Goal: Task Accomplishment & Management: Complete application form

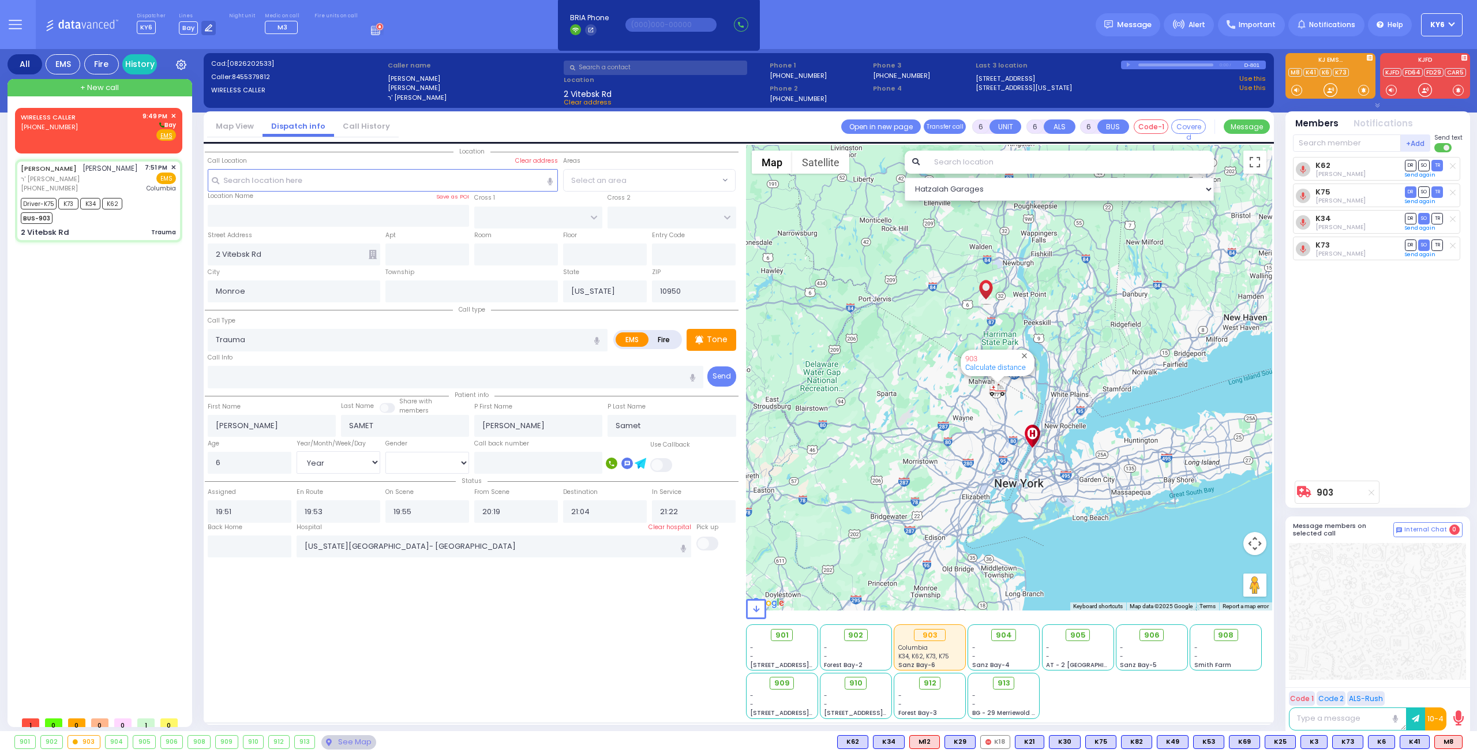
select select "Year"
select select "[DEMOGRAPHIC_DATA]"
drag, startPoint x: 129, startPoint y: 113, endPoint x: 138, endPoint y: 114, distance: 9.4
click at [129, 116] on div "WIRELESS CALLER (845) 537-8958 9:49 PM ✕ Bay" at bounding box center [98, 126] width 155 height 30
type input "2"
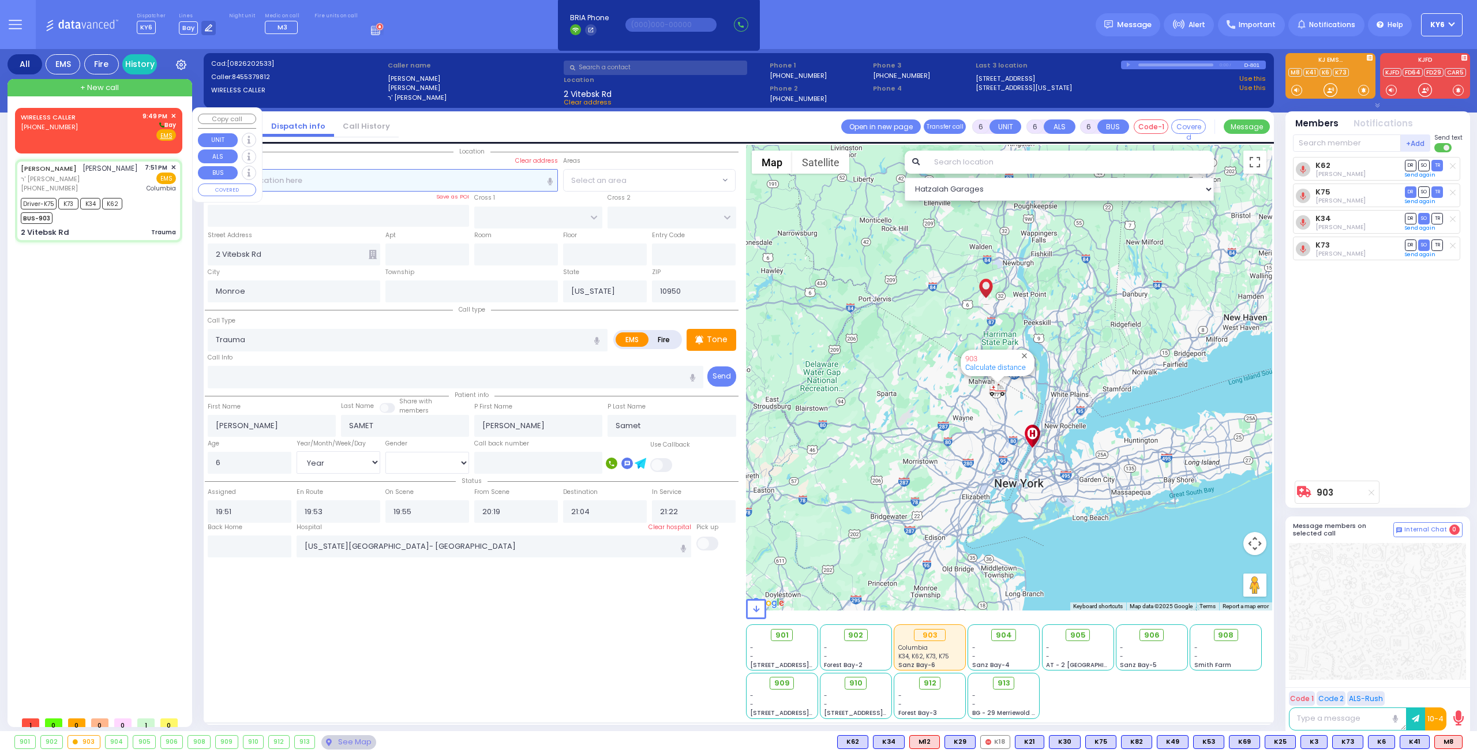
type input "1"
select select
radio input "true"
select select
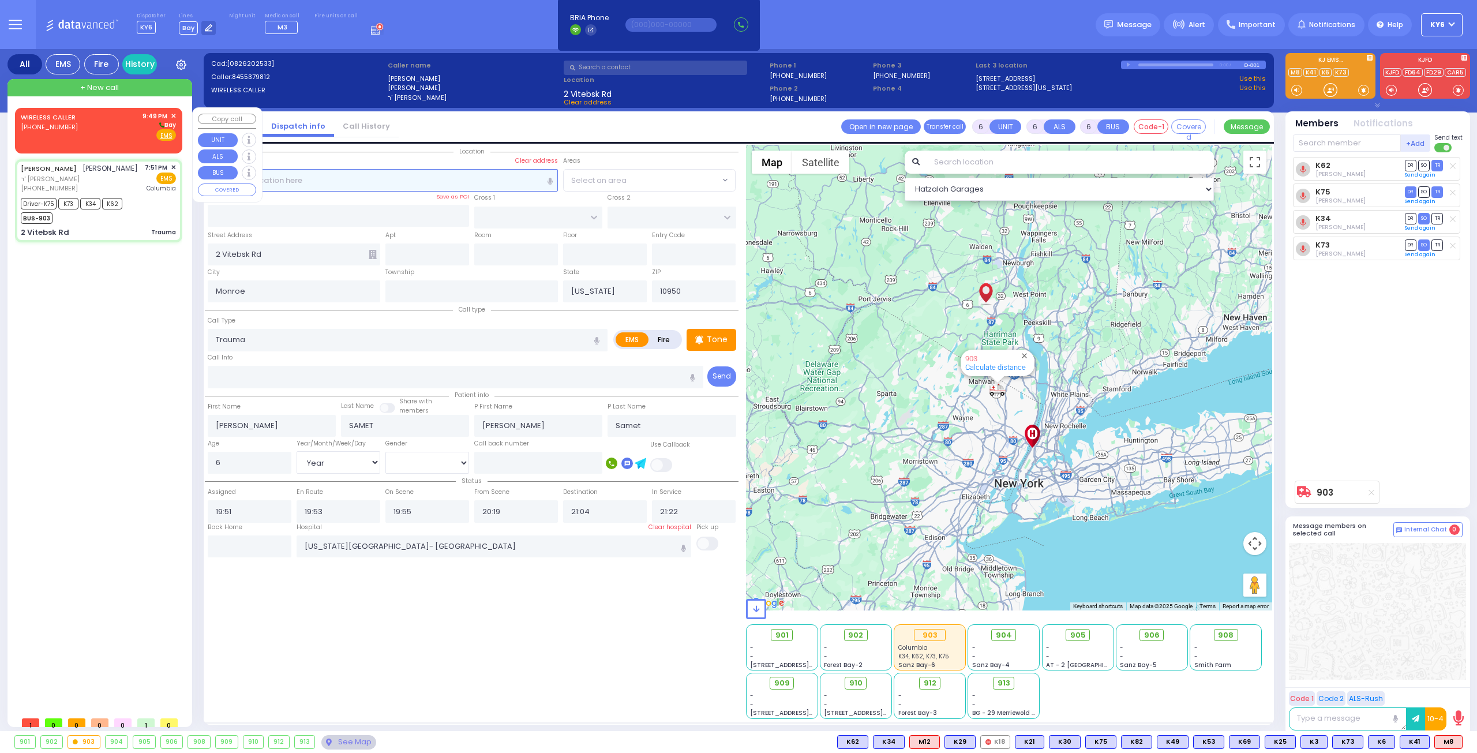
select select
type input "21:49"
select select "Hatzalah Garages"
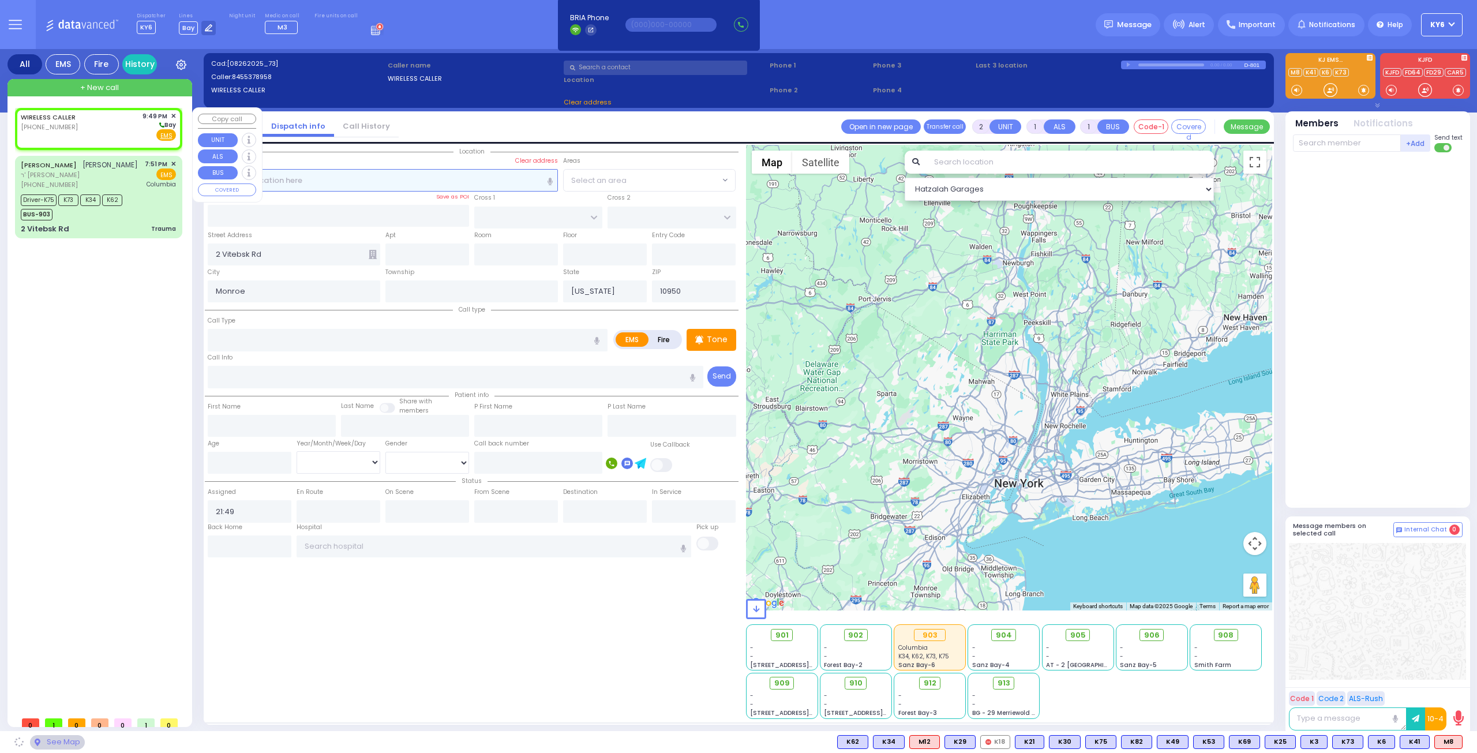
select select
radio input "true"
select select
select select "Hatzalah Garages"
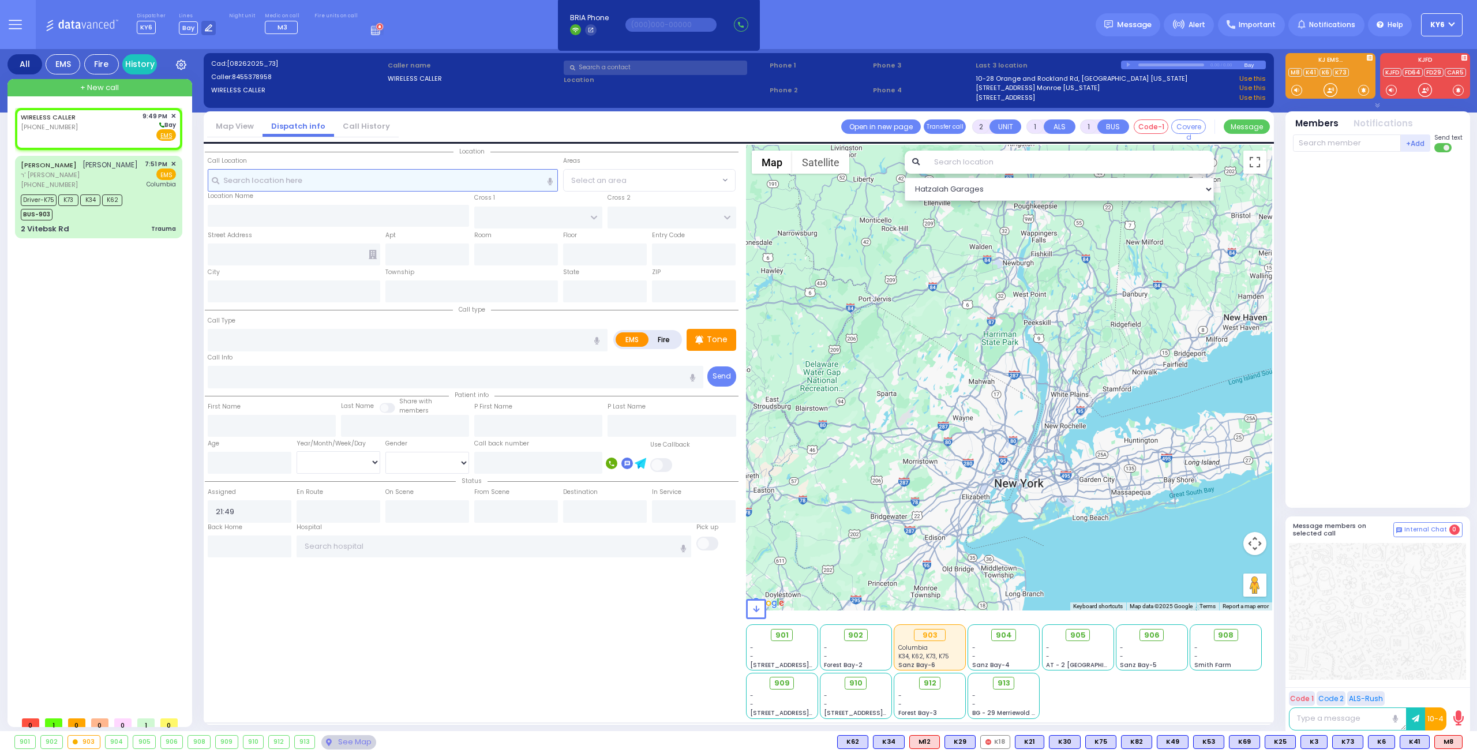
click at [397, 175] on input "text" at bounding box center [383, 180] width 351 height 22
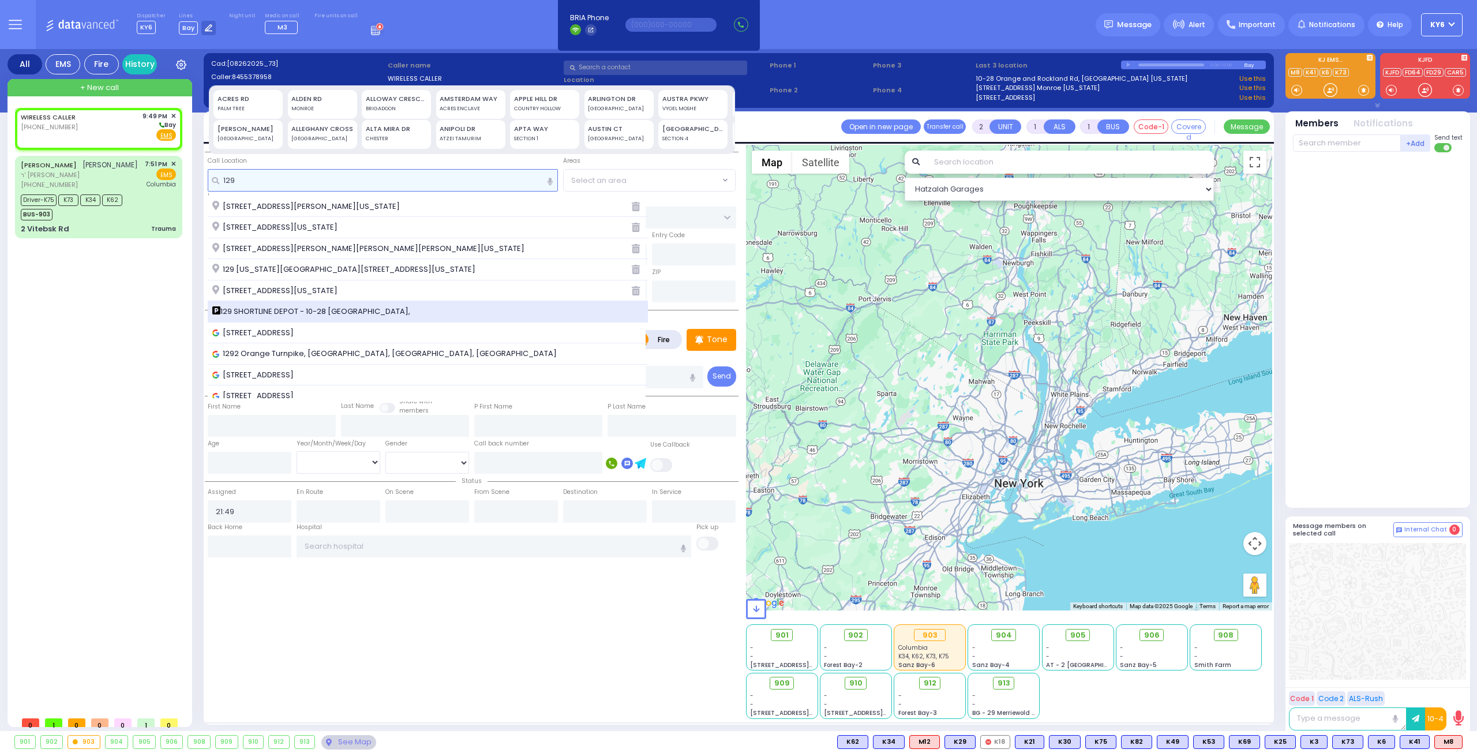
type input "129"
click at [305, 306] on span "129 SHORTLINE DEPOT - 10-28 Orange and Rockland Rd," at bounding box center [313, 312] width 202 height 12
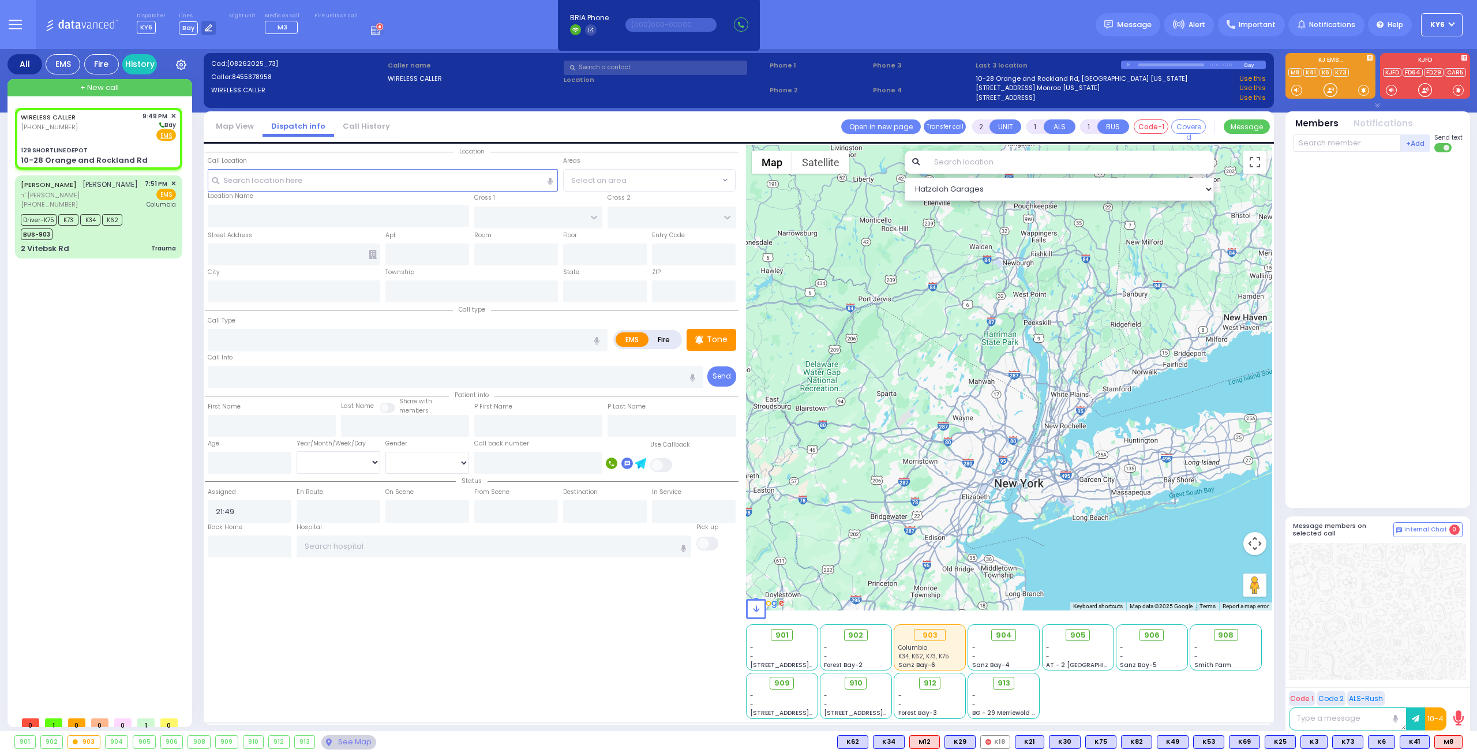
select select
radio input "true"
select select
select select "Hatzalah Garages"
type input "129 SHORTLINE DEPOT"
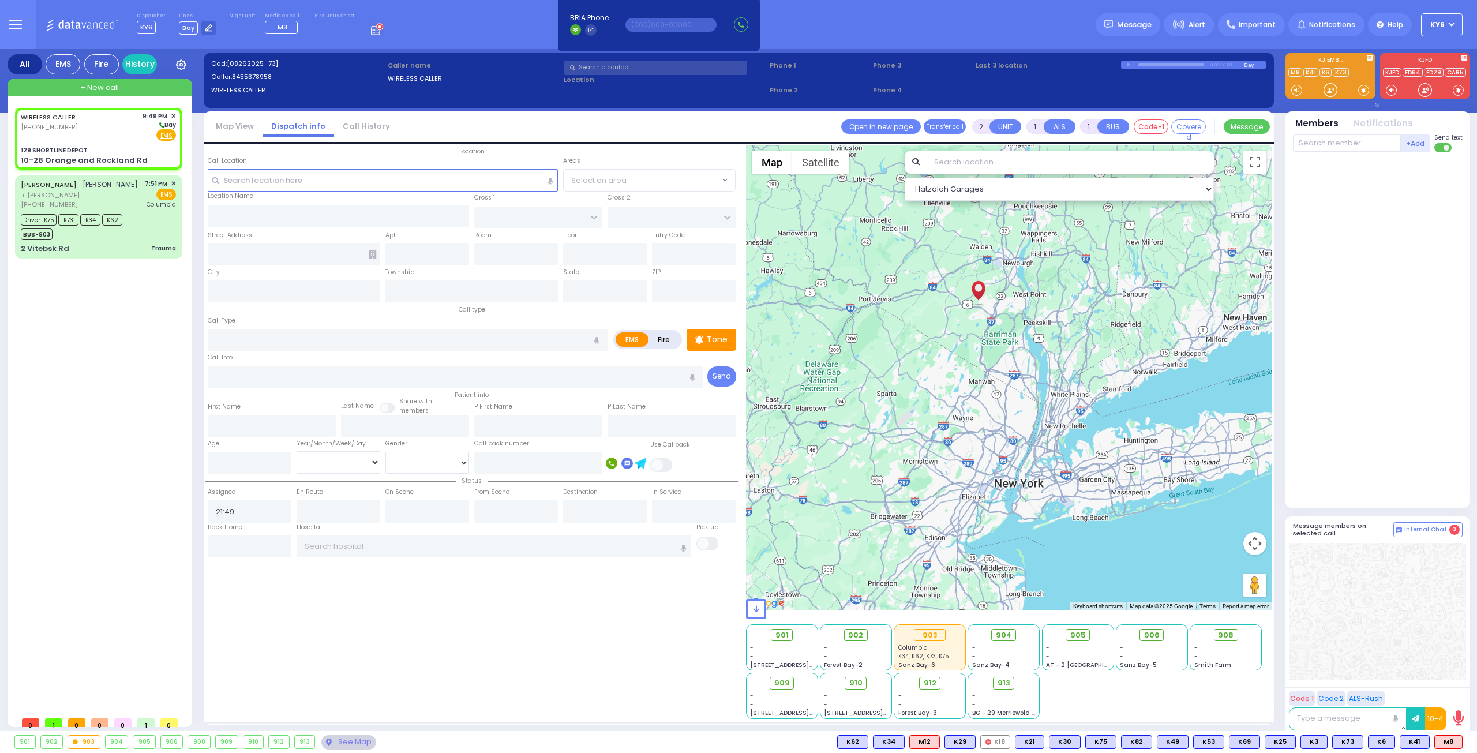
type input "10-28 Orange and Rockland Rd"
type input "Monroe"
type input "[US_STATE]"
type input "10950"
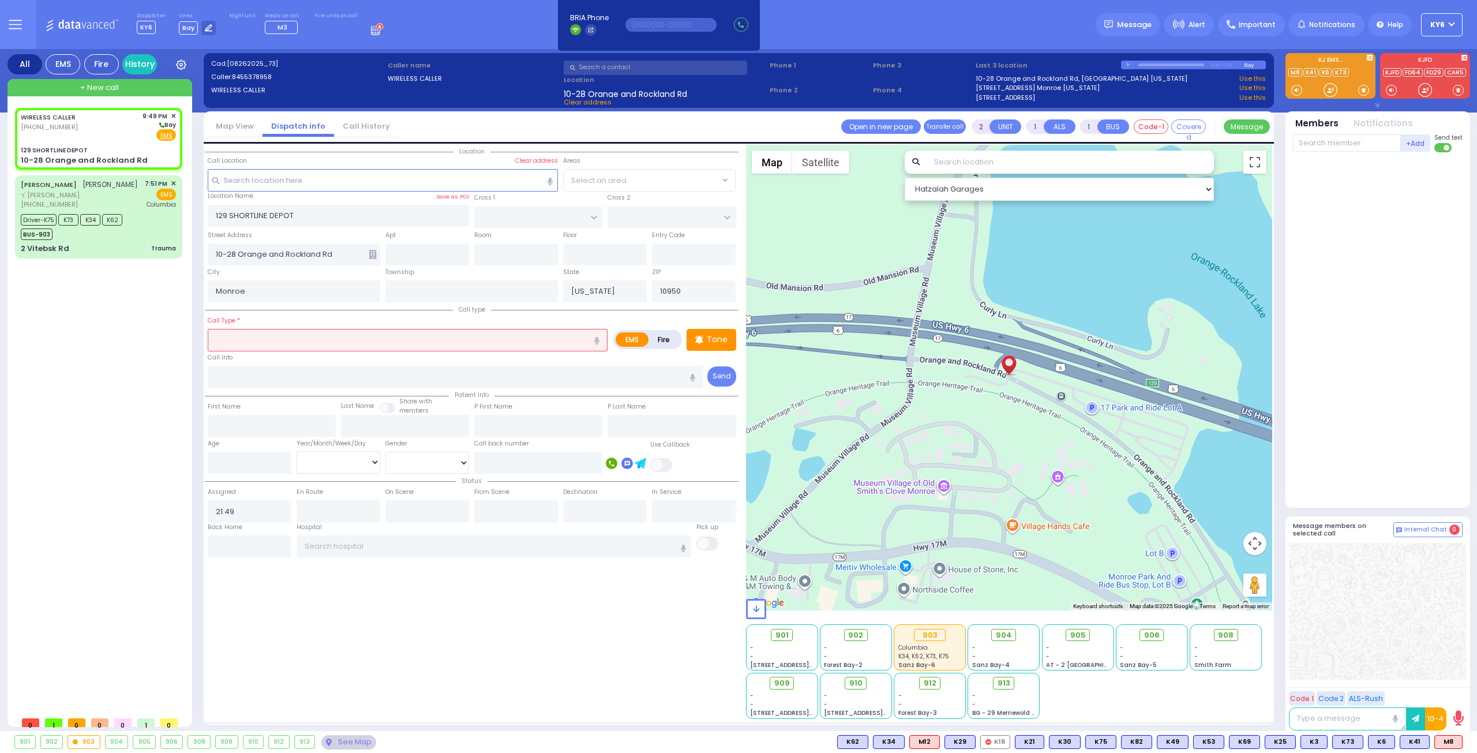
click at [597, 334] on button "button" at bounding box center [596, 340] width 21 height 22
select select
radio input "true"
select select
select select "Hatzalah Garages"
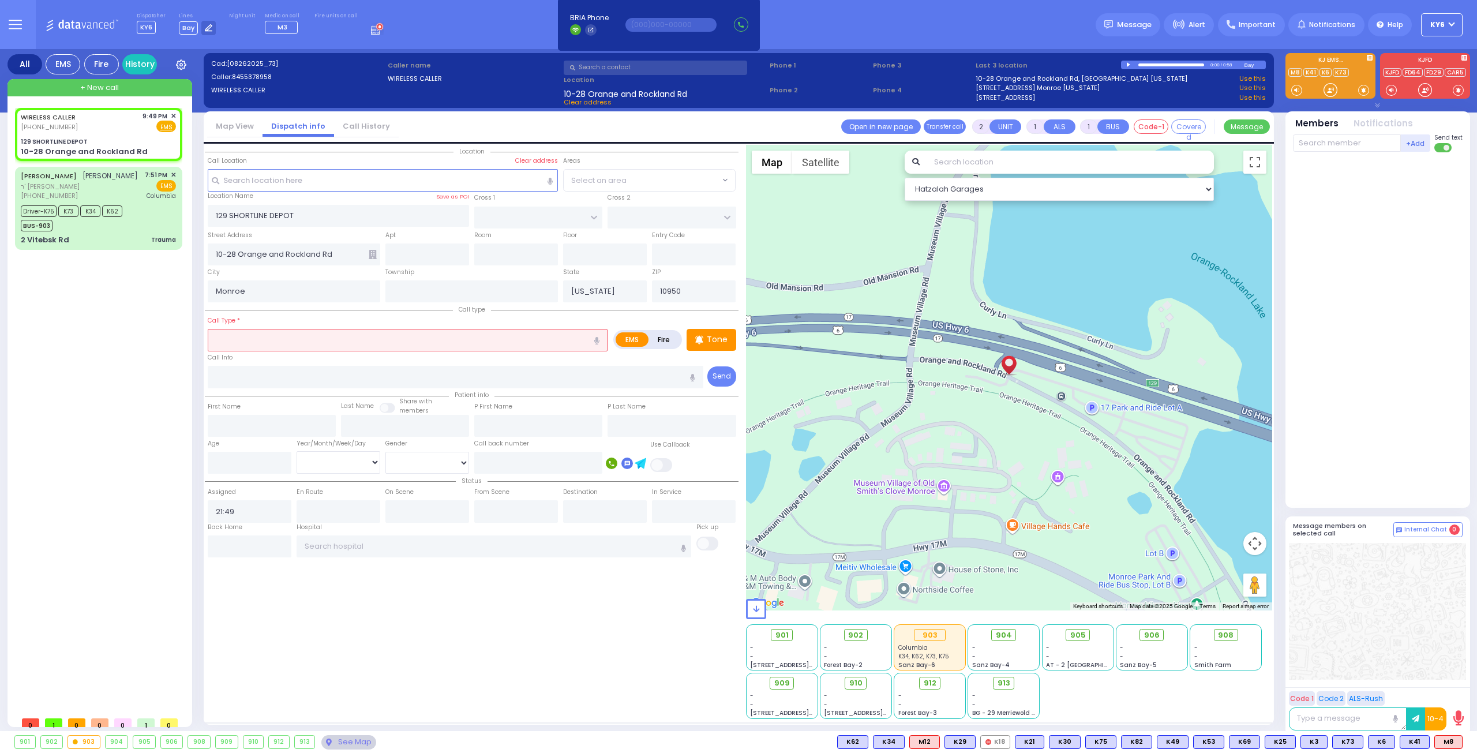
click at [598, 338] on icon "button" at bounding box center [596, 341] width 5 height 8
type input "abdominal pain"
select select
radio input "true"
select select
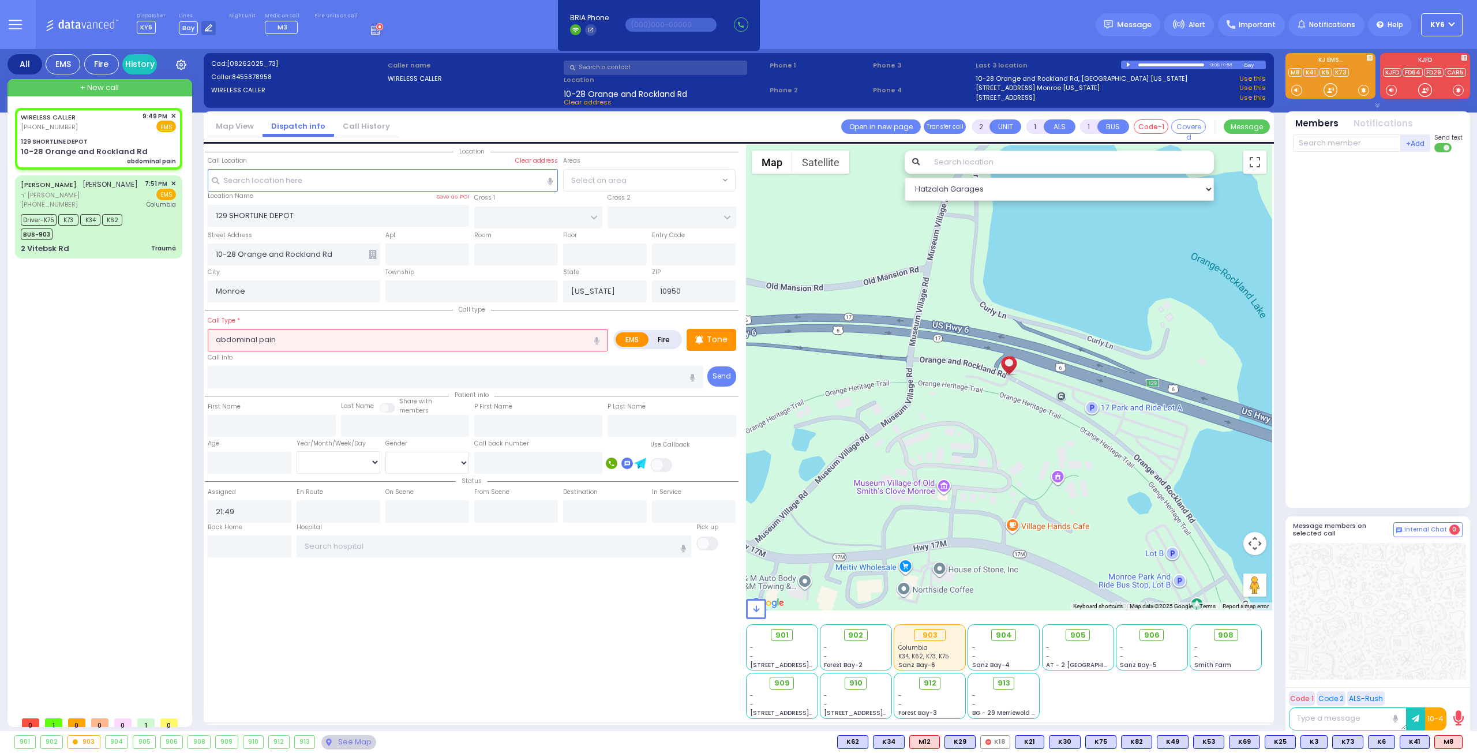
select select "Hatzalah Garages"
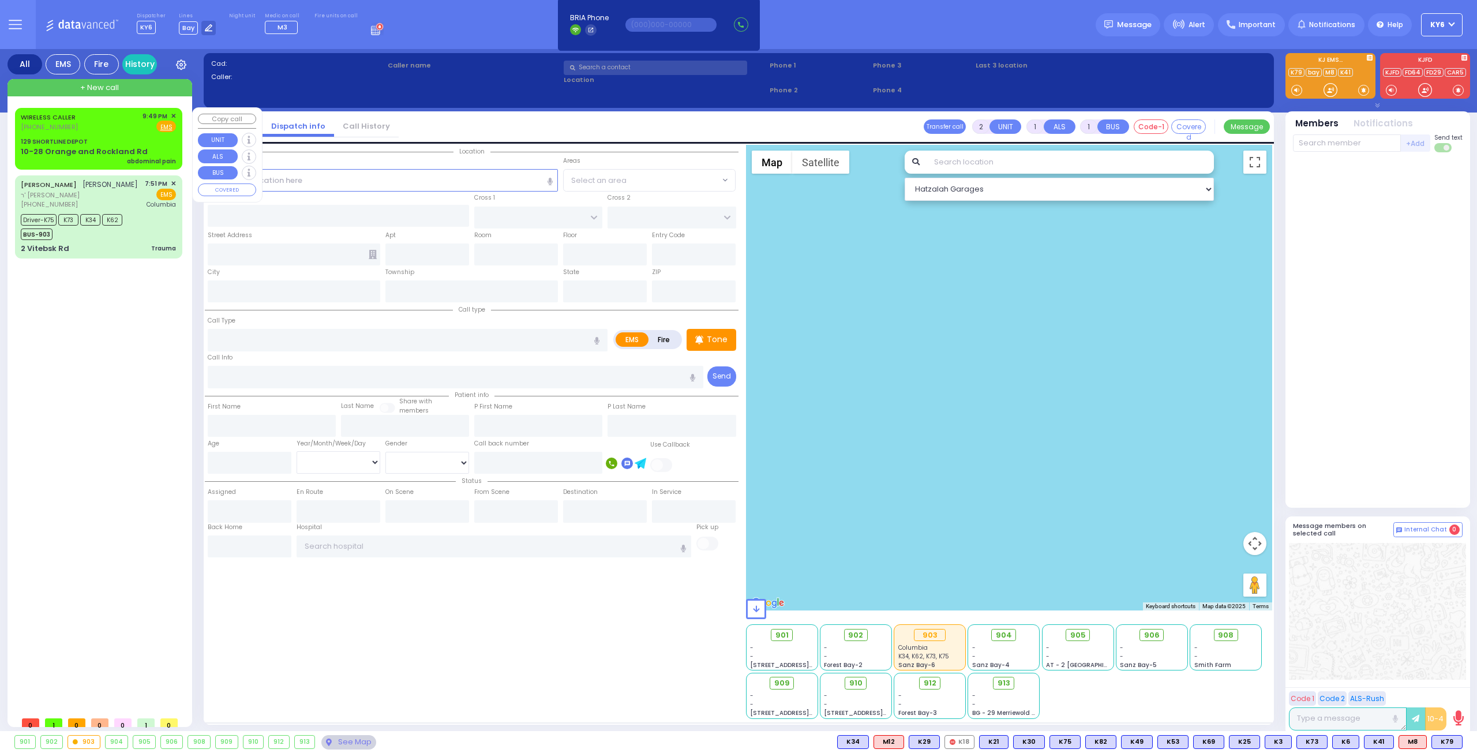
click at [95, 139] on div "129 SHORTLINE DEPOT" at bounding box center [98, 141] width 155 height 9
select select
type input "abdominal pain"
radio input "true"
select select
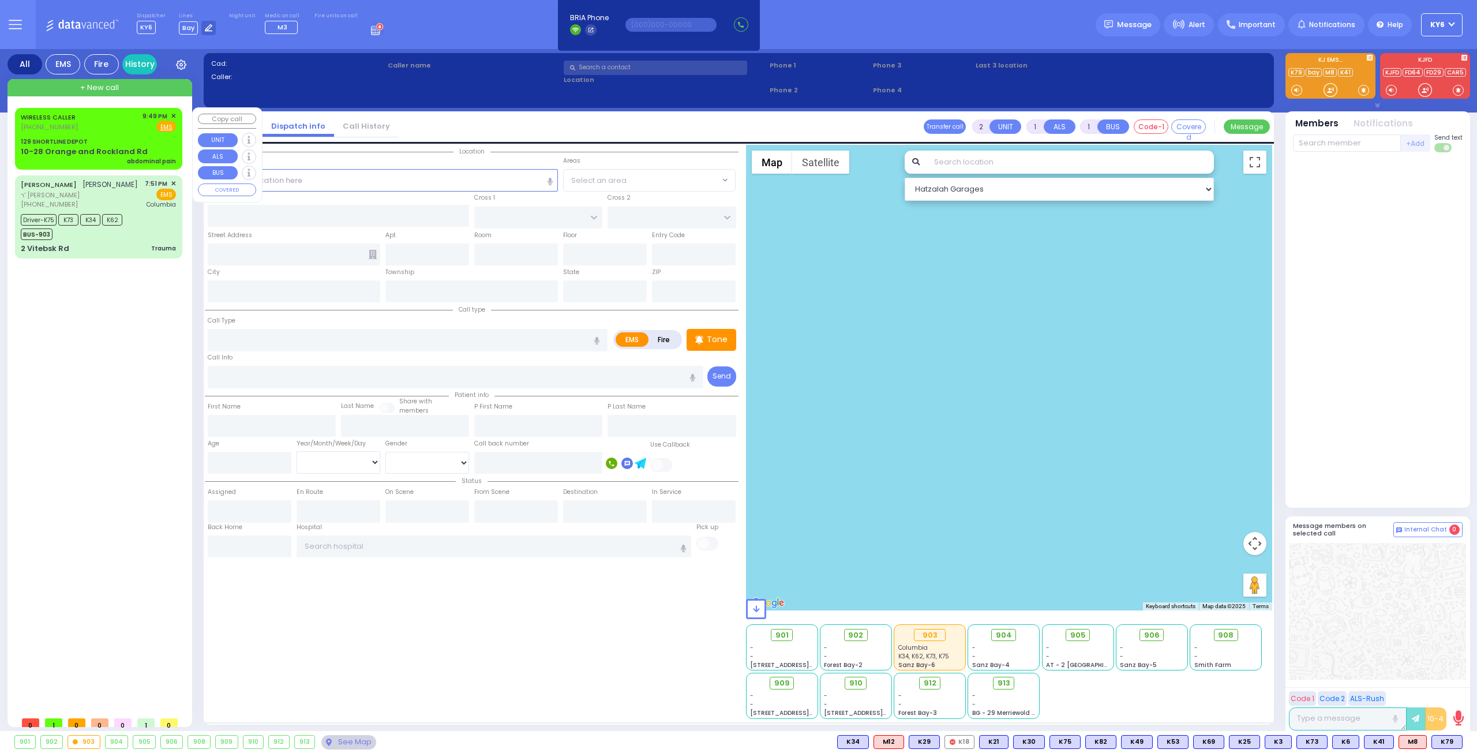
type input "21:49"
select select "Hatzalah Garages"
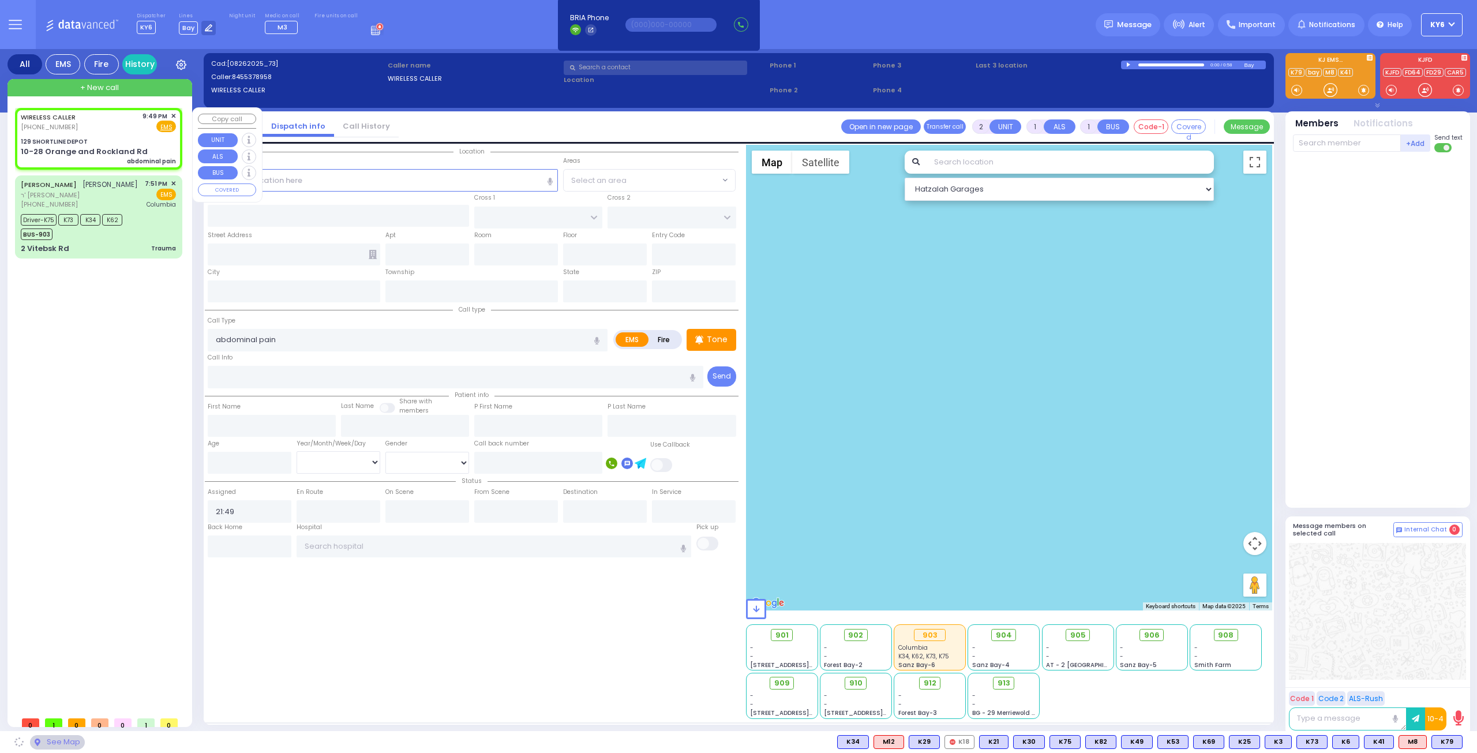
type input "129 SHORTLINE DEPOT"
type input "10-28 Orange and Rockland Rd"
type input "Monroe"
type input "[US_STATE]"
type input "10950"
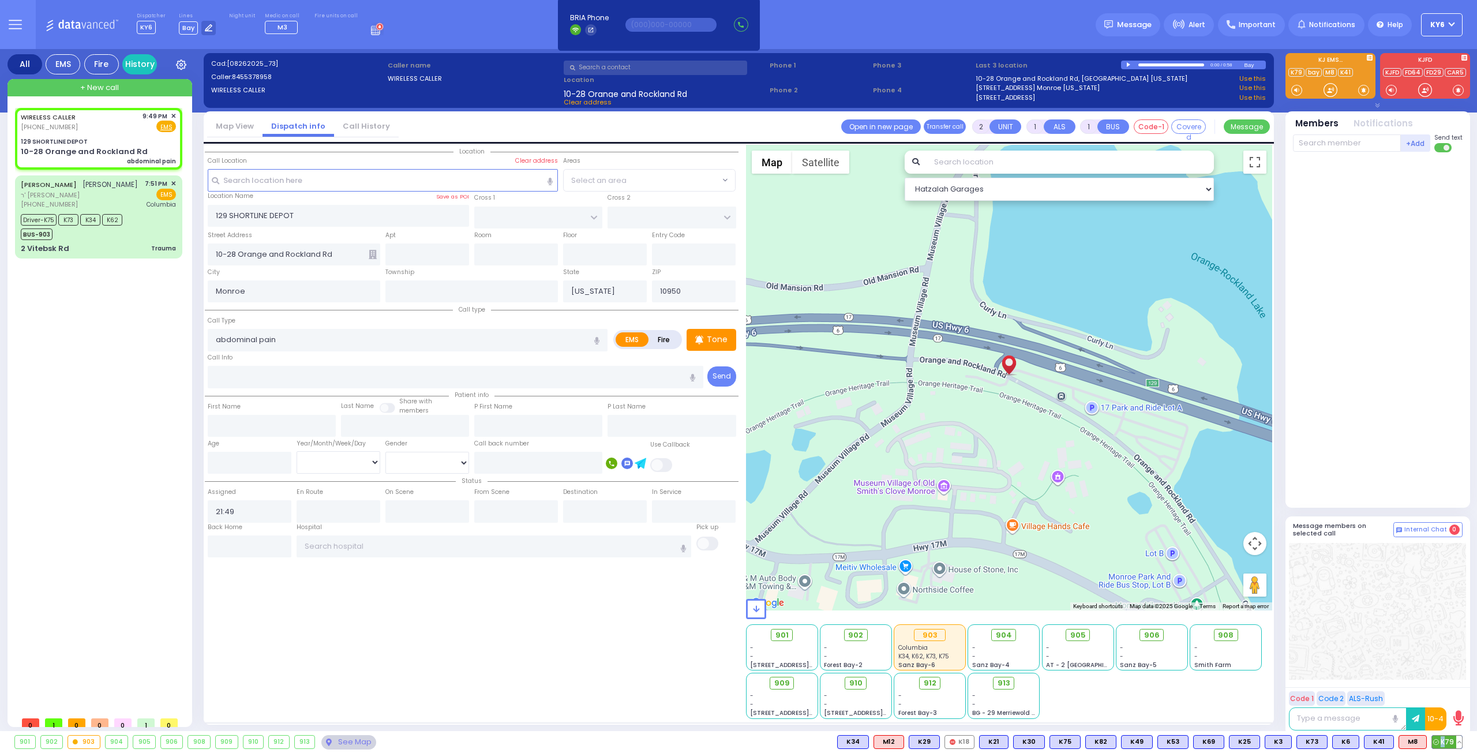
drag, startPoint x: 1445, startPoint y: 742, endPoint x: 1433, endPoint y: 737, distance: 13.2
click at [1435, 740] on span "K79" at bounding box center [1447, 742] width 30 height 13
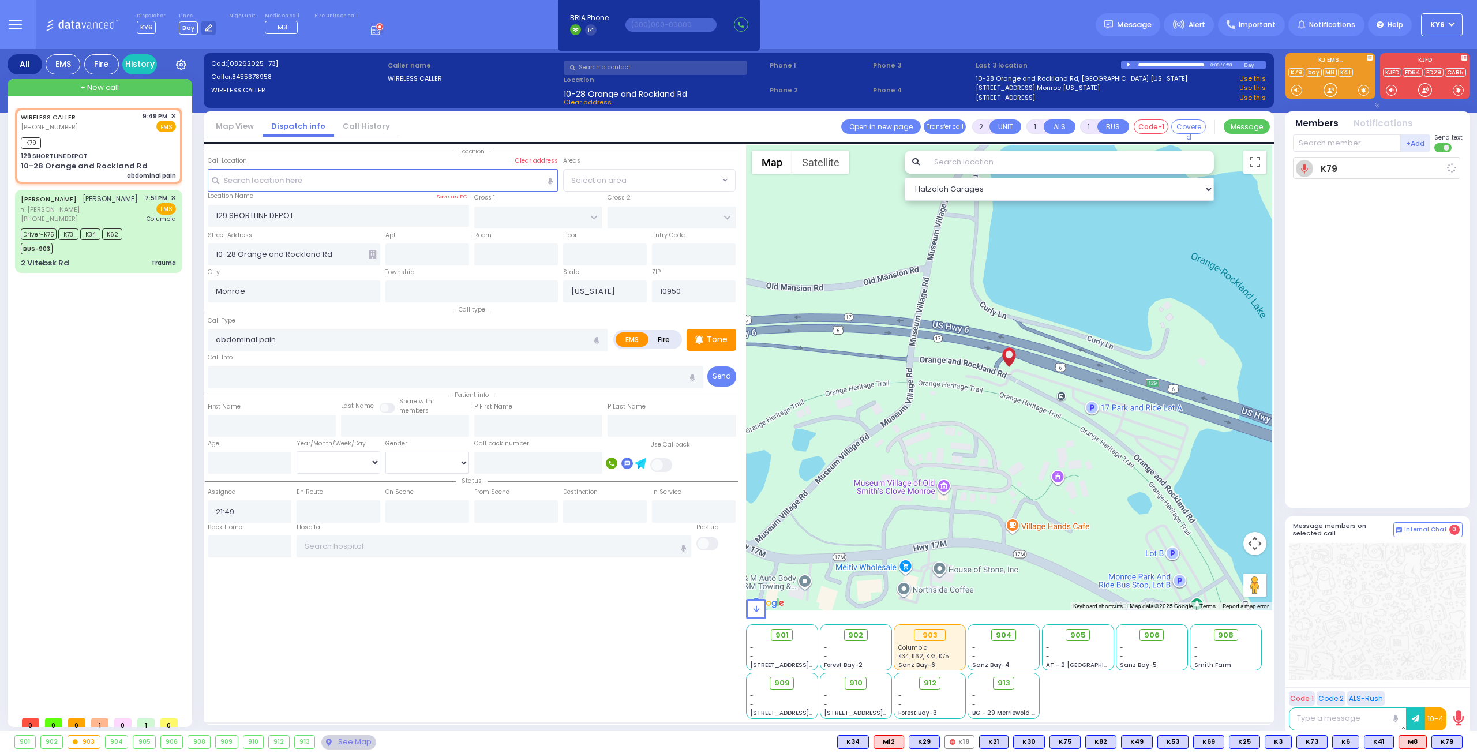
select select
radio input "true"
select select
type input "21:53"
select select "Hatzalah Garages"
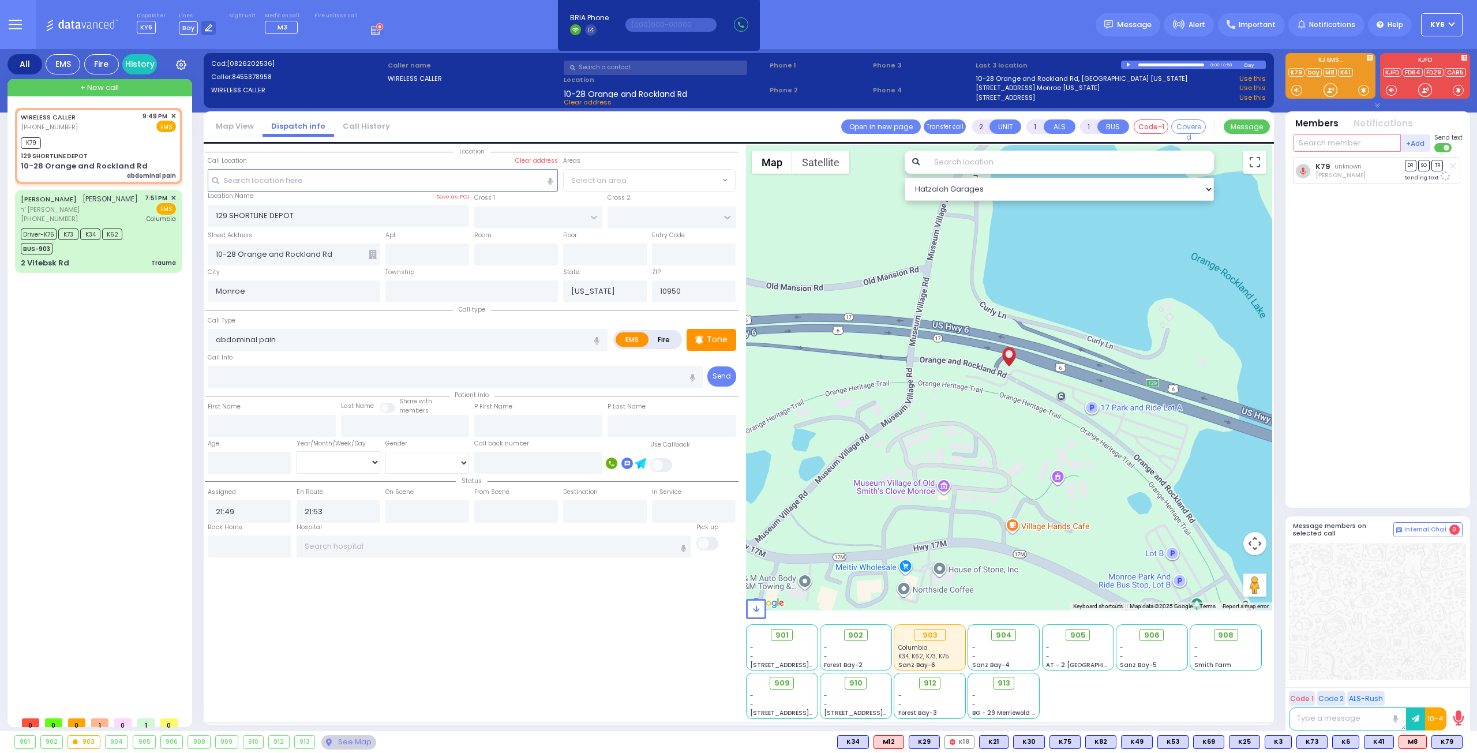
click at [1325, 149] on input "text" at bounding box center [1347, 142] width 108 height 17
type input "m20"
click at [1341, 160] on div "Medic20 [PERSON_NAME]" at bounding box center [1379, 167] width 164 height 20
select select
radio input "true"
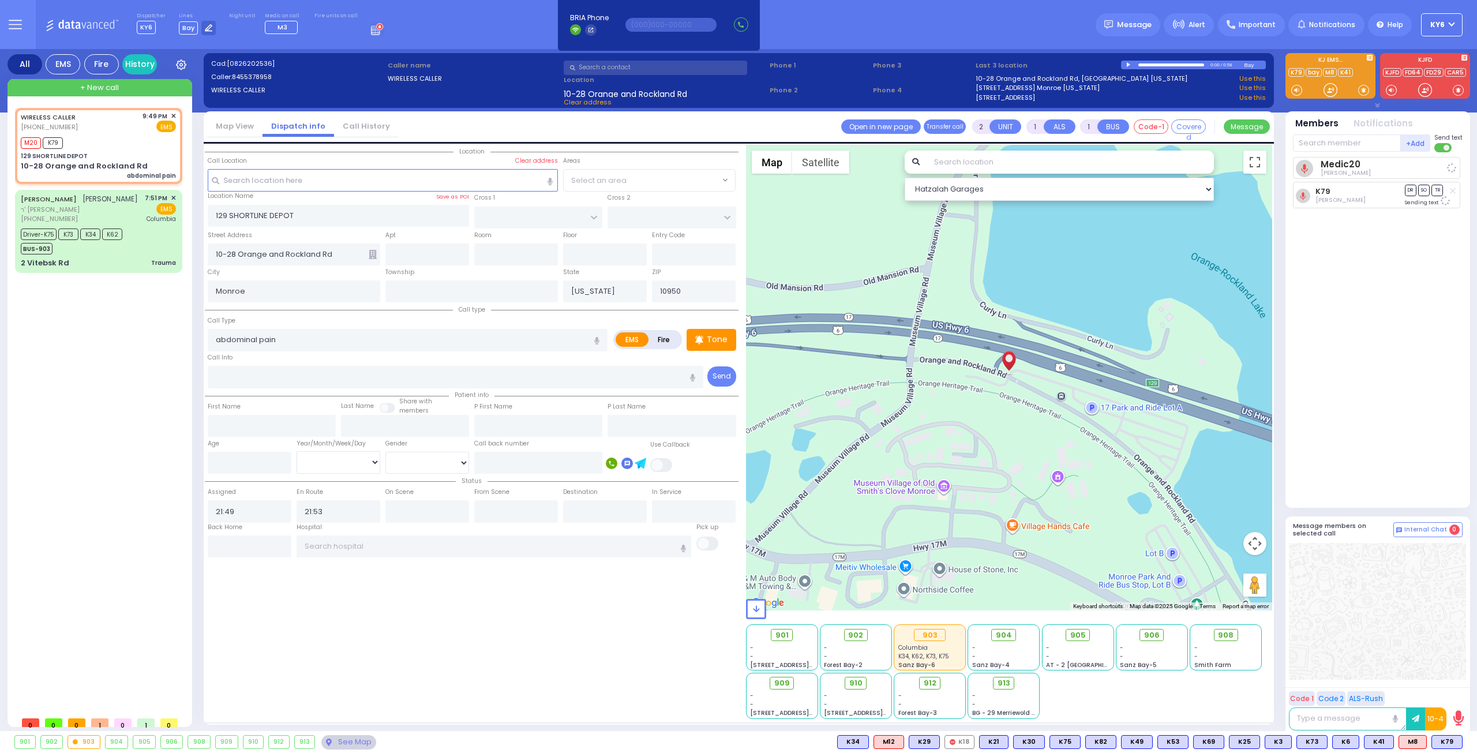
select select
select select "Hatzalah Garages"
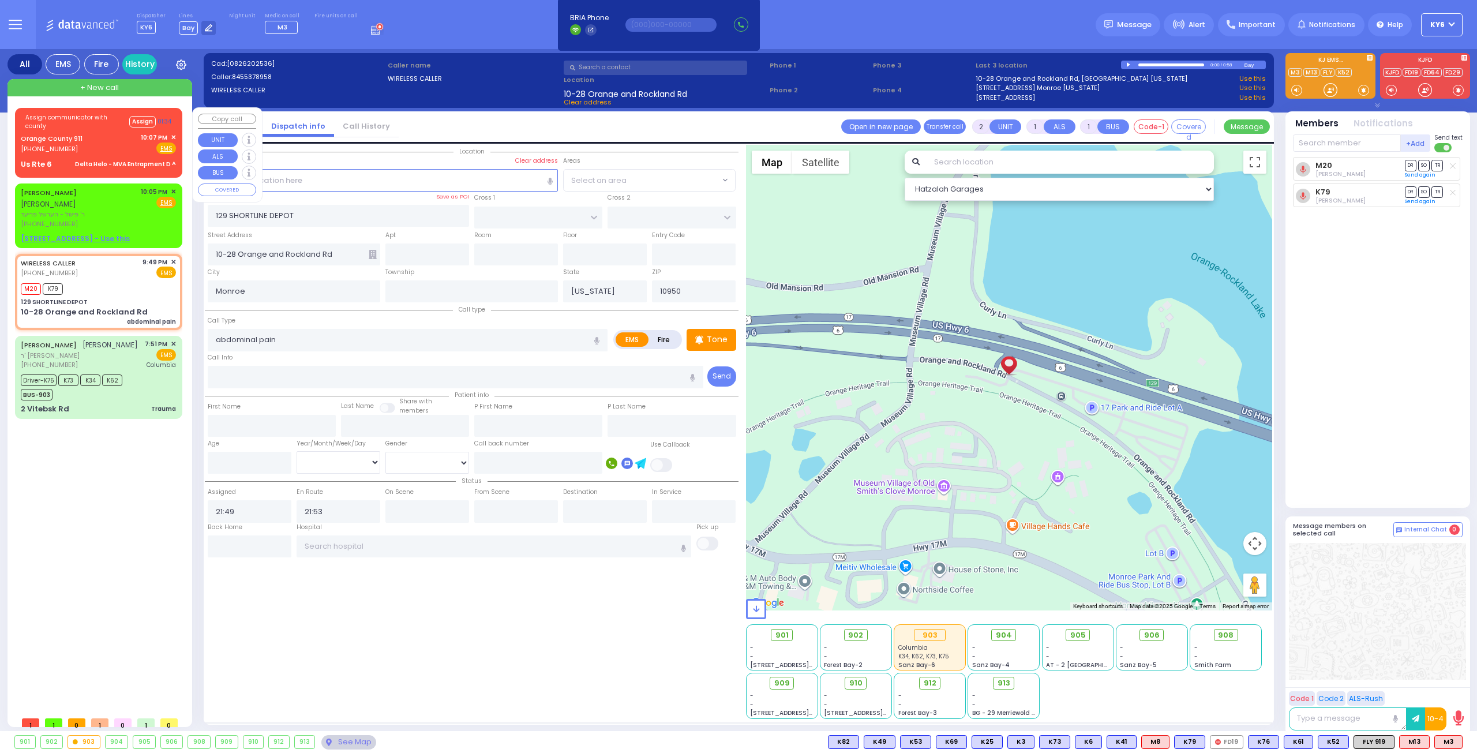
click at [99, 152] on div "Orange County 911 [PHONE_NUMBER] 10:07 PM ✕ Fire EMS" at bounding box center [98, 143] width 155 height 21
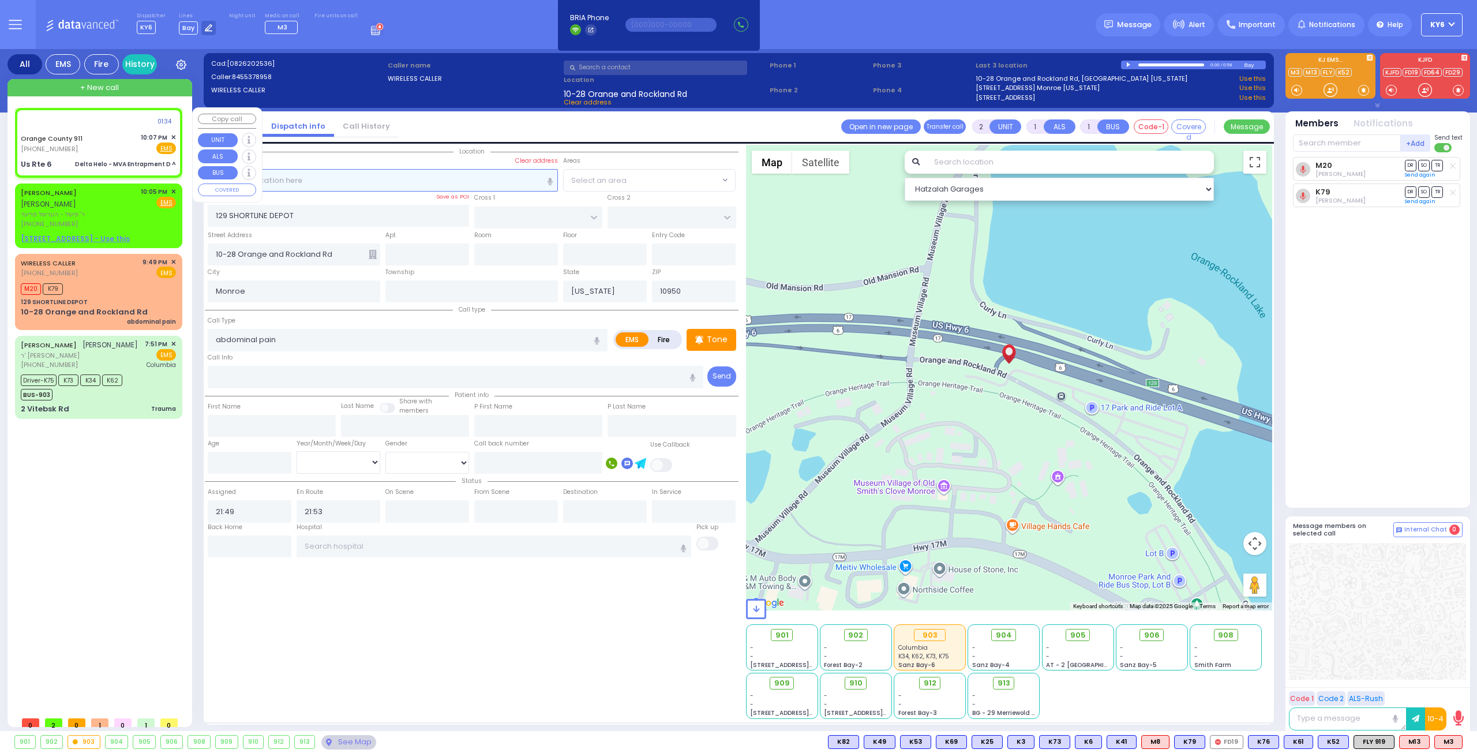
type input "6"
select select
type input "Delta Helo - MVA Entrapment D ^"
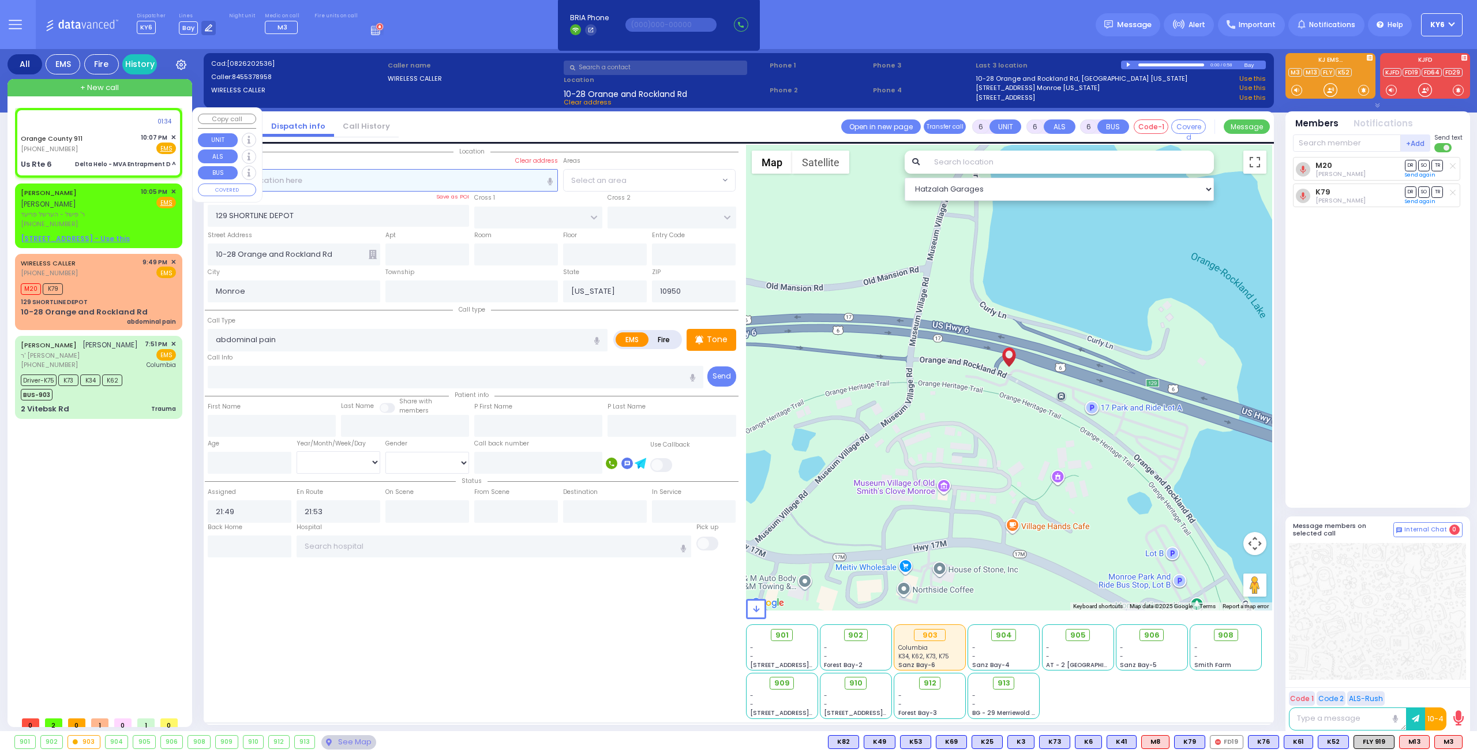
radio input "true"
type input "Nature: : Delta Helo - MVA Entrapment D ^ Address: : [GEOGRAPHIC_DATA]: : EXIT …"
select select
radio input "true"
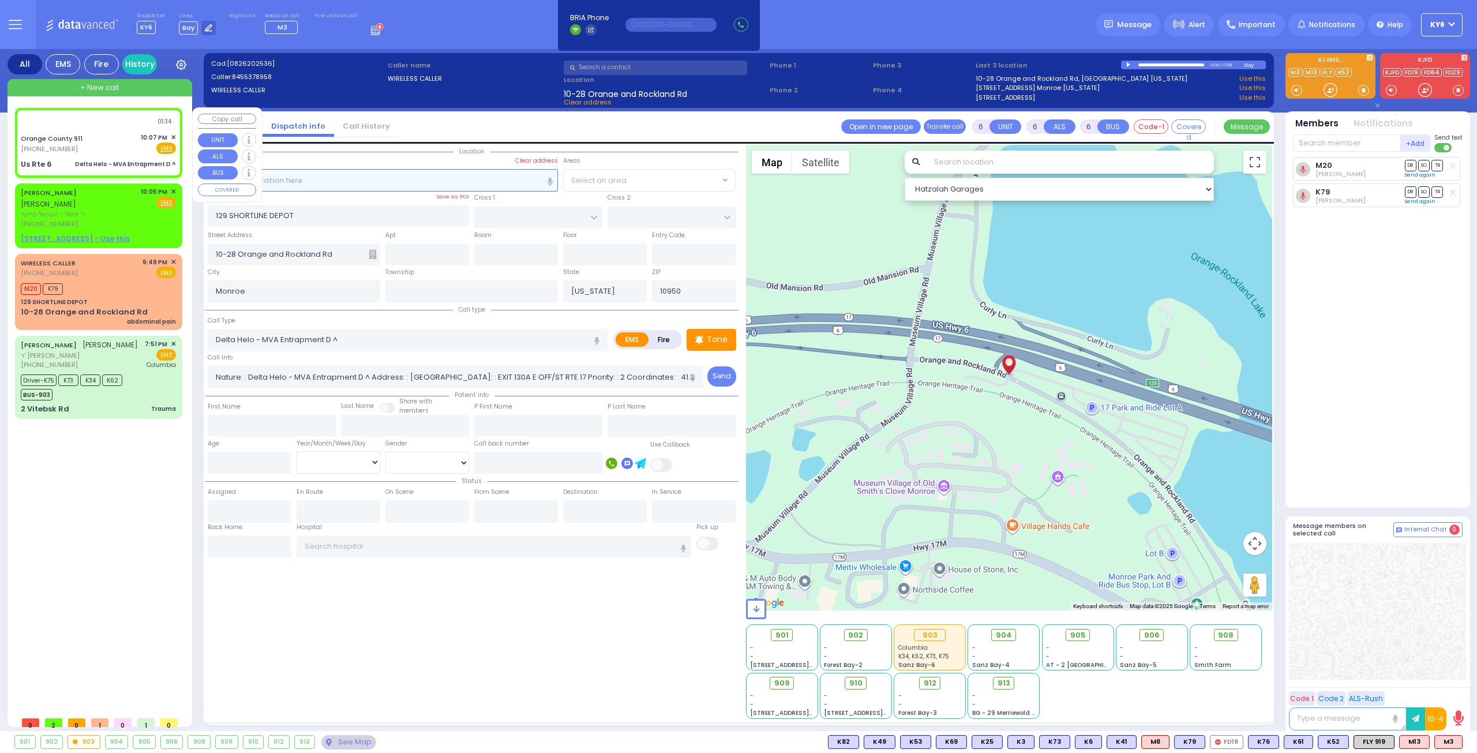
select select
select select "Hatzalah Garages"
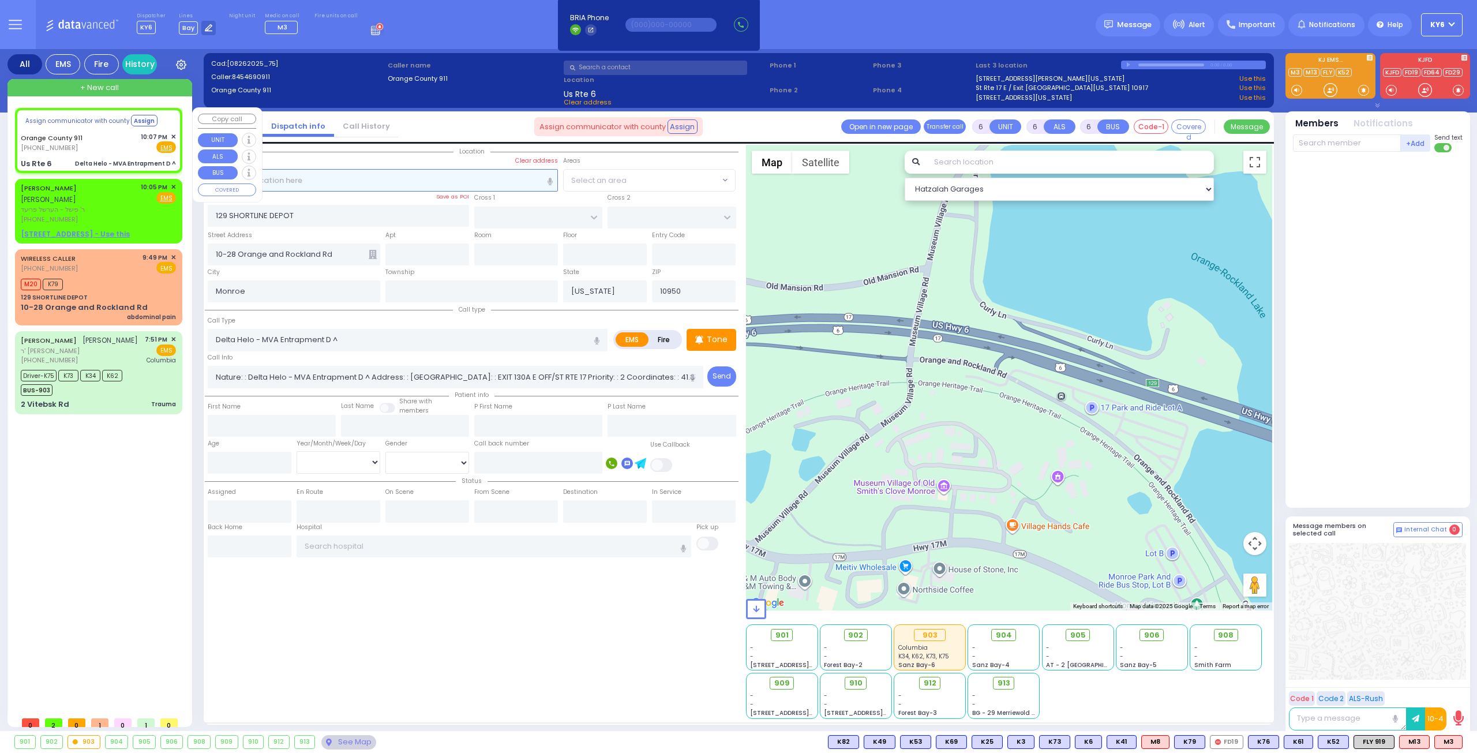
type input "Us Rte 6"
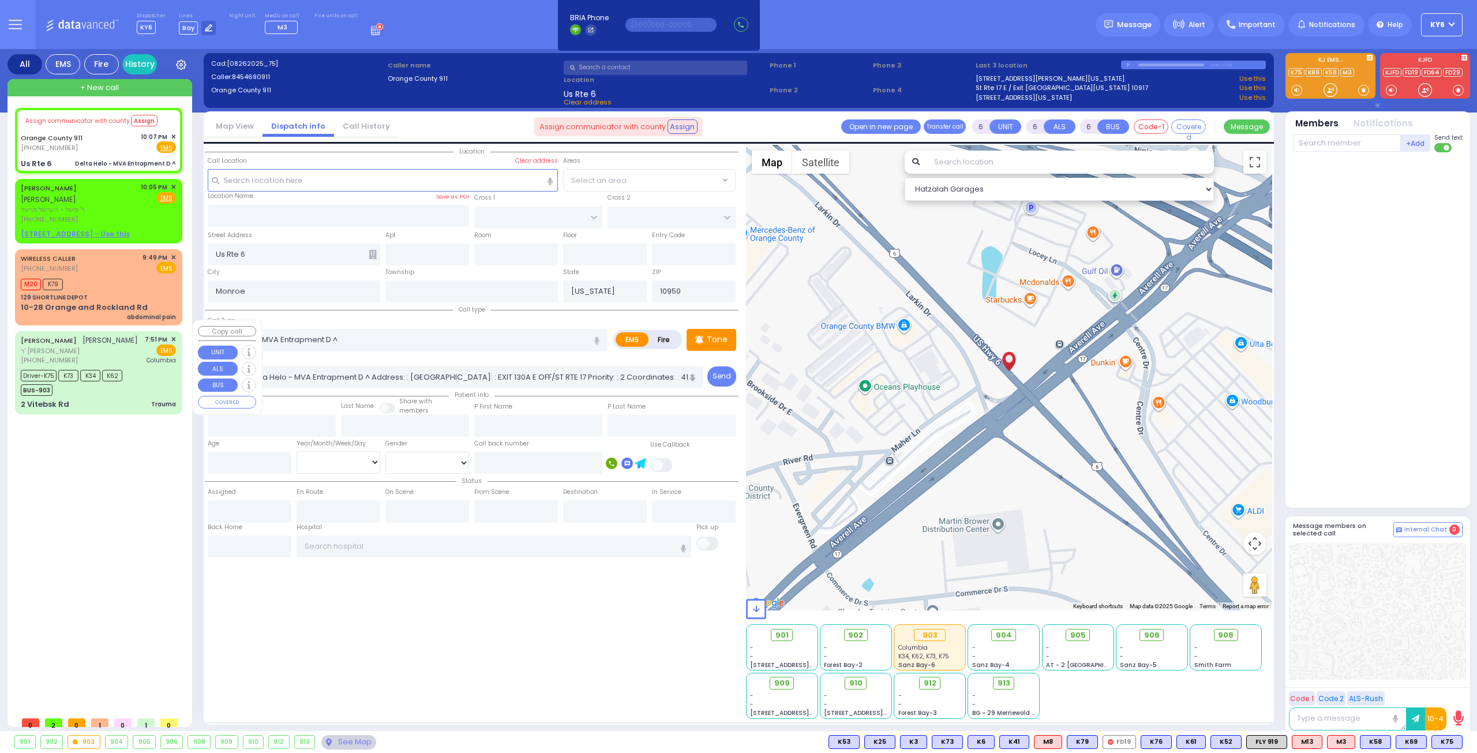
click at [106, 357] on div "[PHONE_NUMBER]" at bounding box center [79, 360] width 117 height 10
select select
type input "Trauma"
radio input "true"
type input "[PERSON_NAME]"
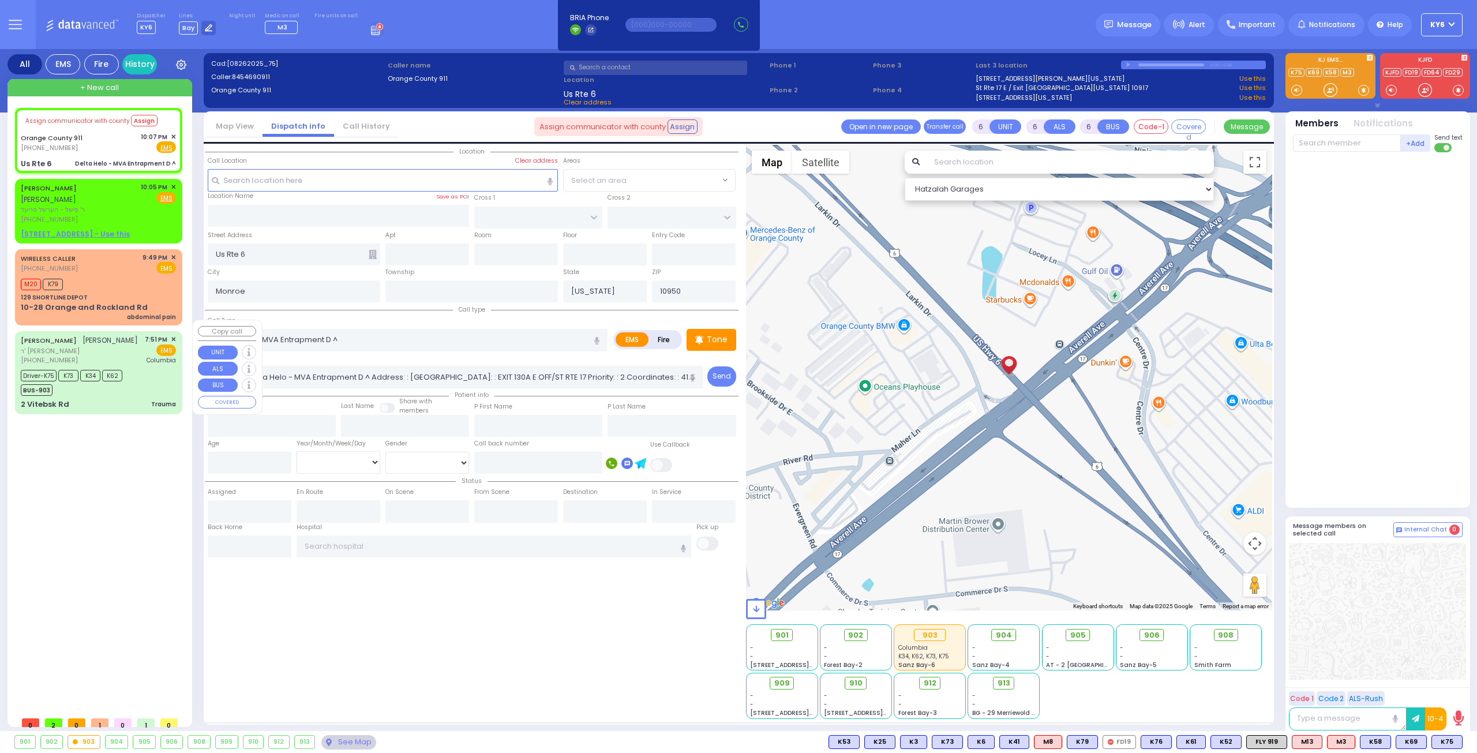
type input "SAMET"
type input "[PERSON_NAME]"
type input "Samet"
type input "6"
select select "Year"
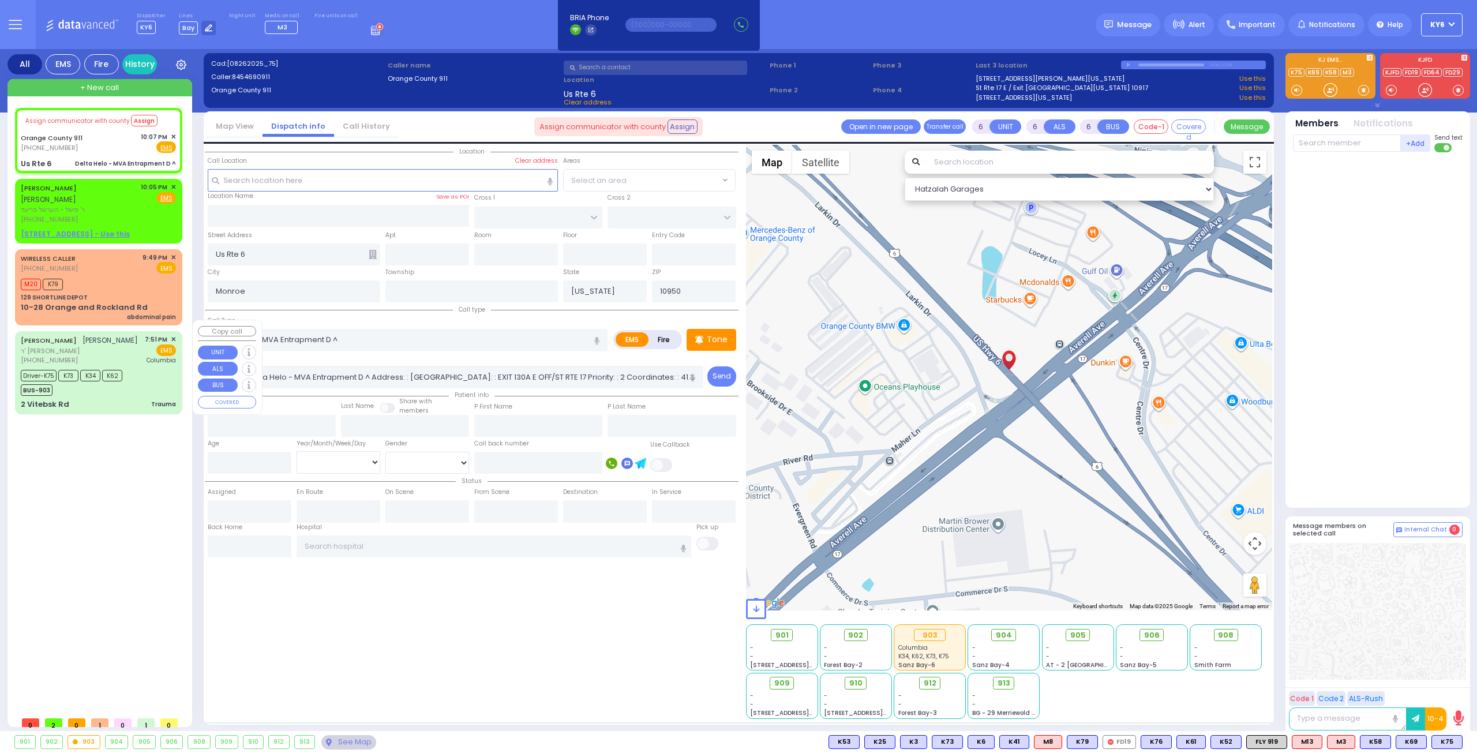
select select "[DEMOGRAPHIC_DATA]"
type input "19:51"
type input "19:53"
type input "19:55"
type input "20:19"
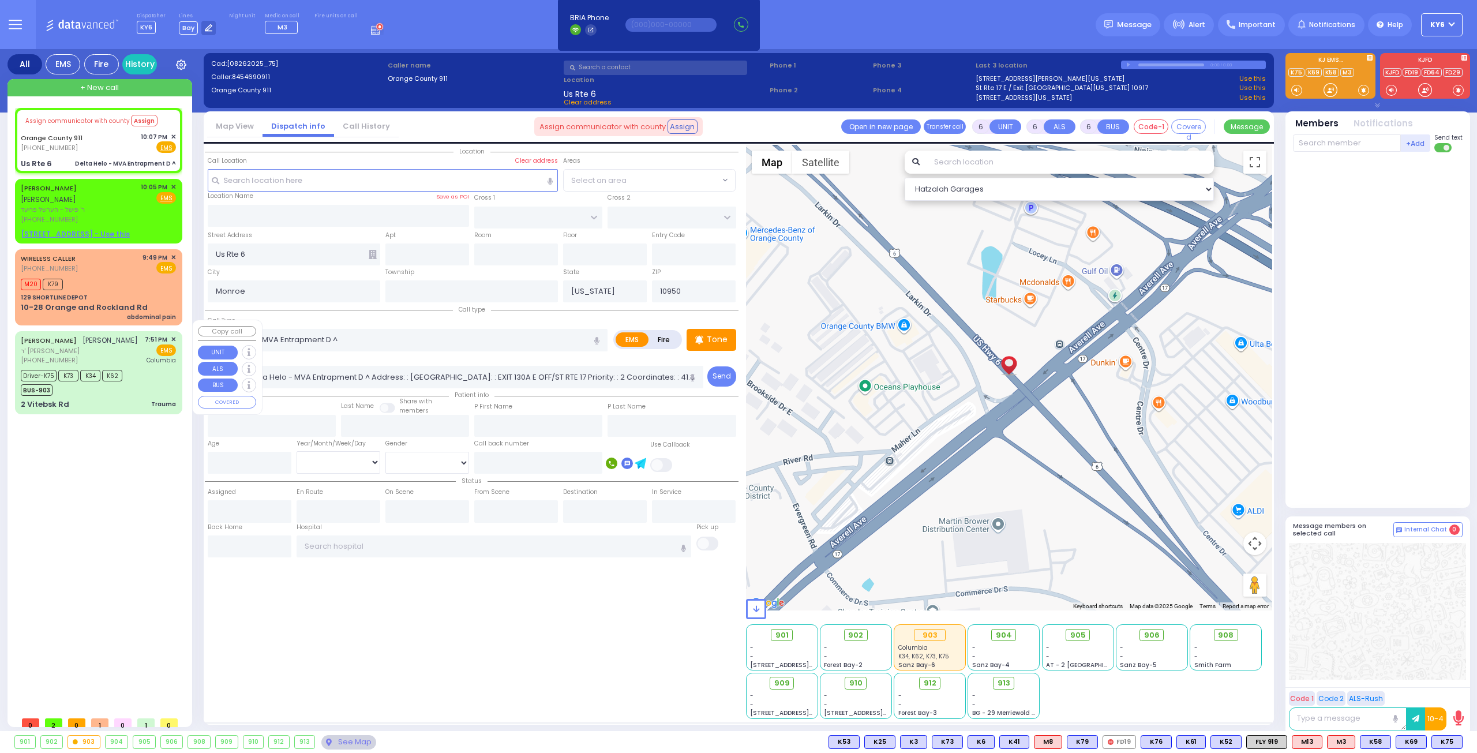
type input "21:04"
type input "21:22"
type input "[US_STATE][GEOGRAPHIC_DATA]- [GEOGRAPHIC_DATA]"
select select "Hatzalah Garages"
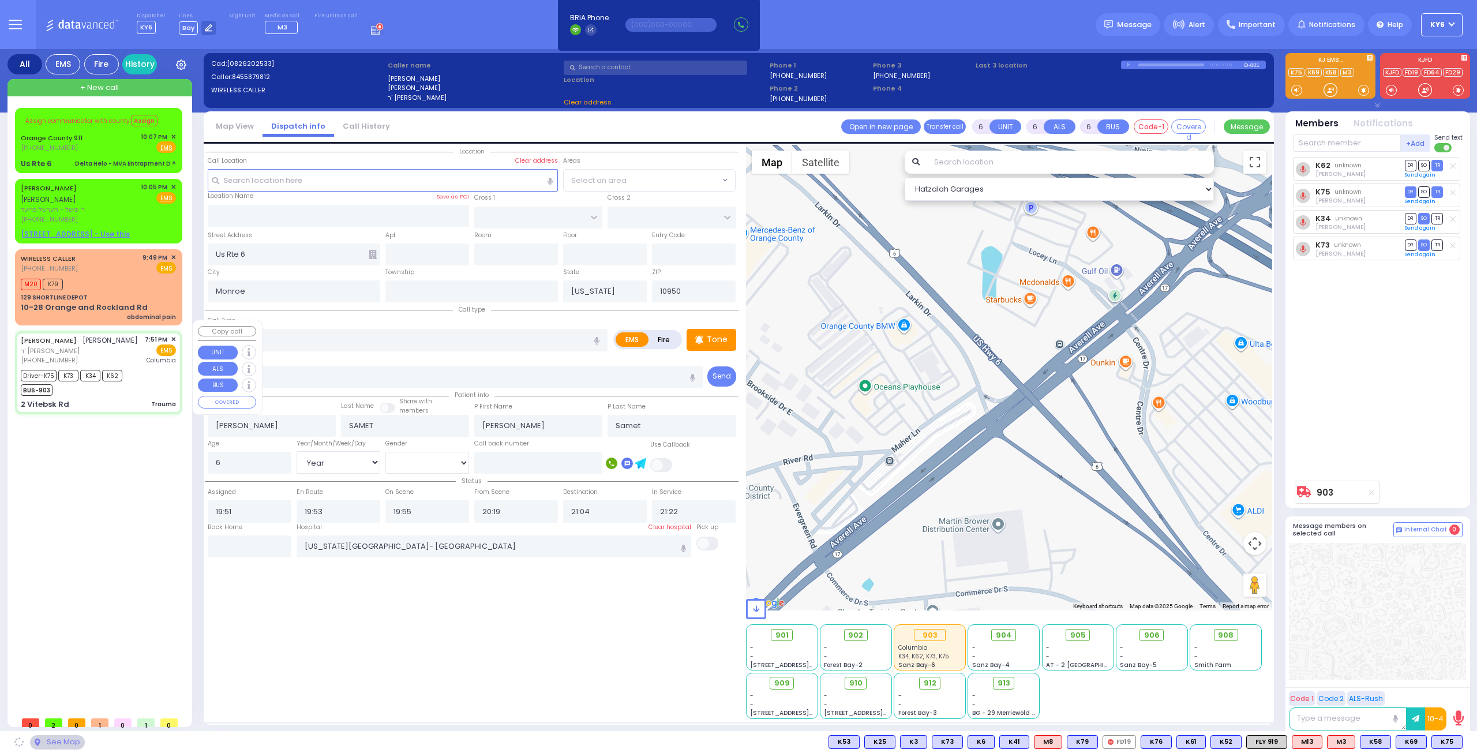
type input "2 Vitebsk Rd"
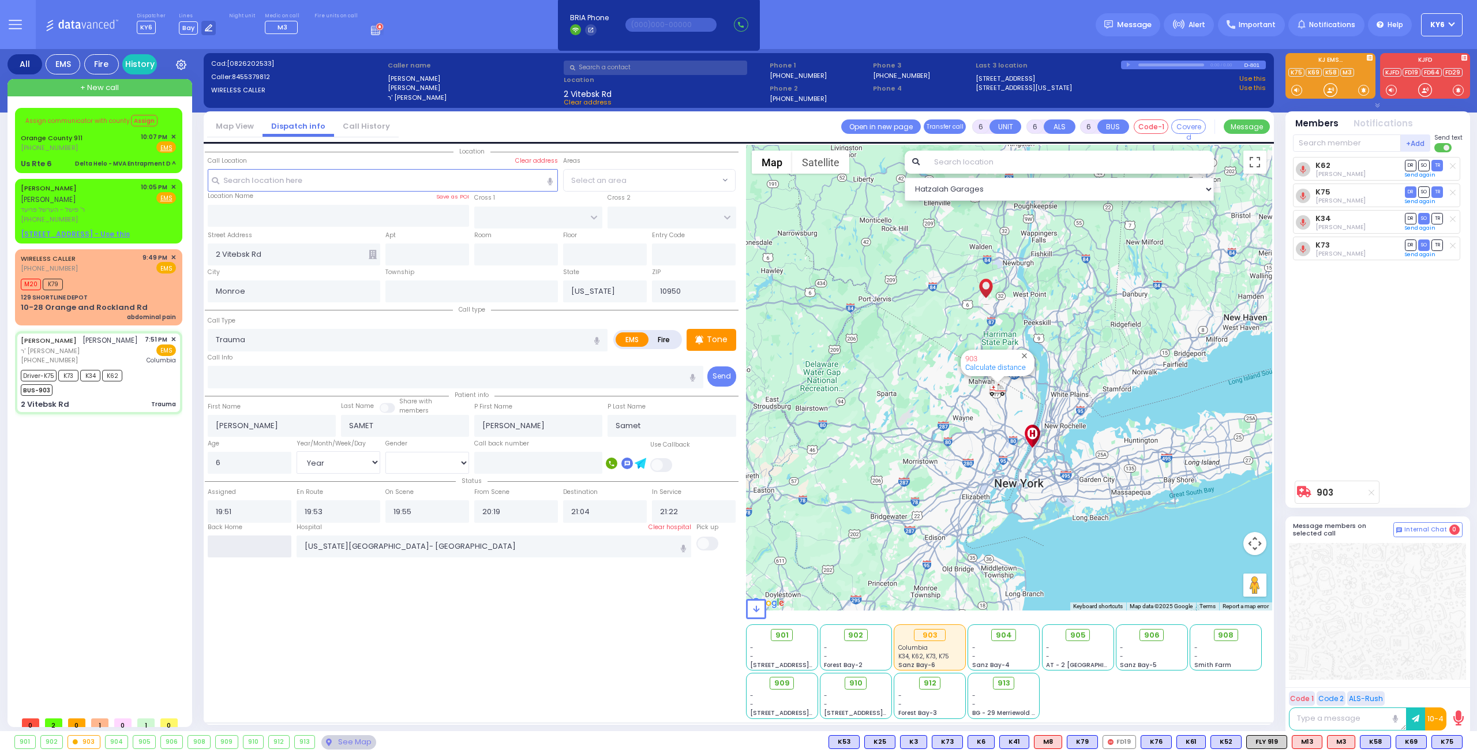
click at [218, 539] on input "text" at bounding box center [250, 546] width 84 height 22
click at [219, 541] on input "text" at bounding box center [250, 546] width 84 height 22
type input "22:10"
select select
radio input "true"
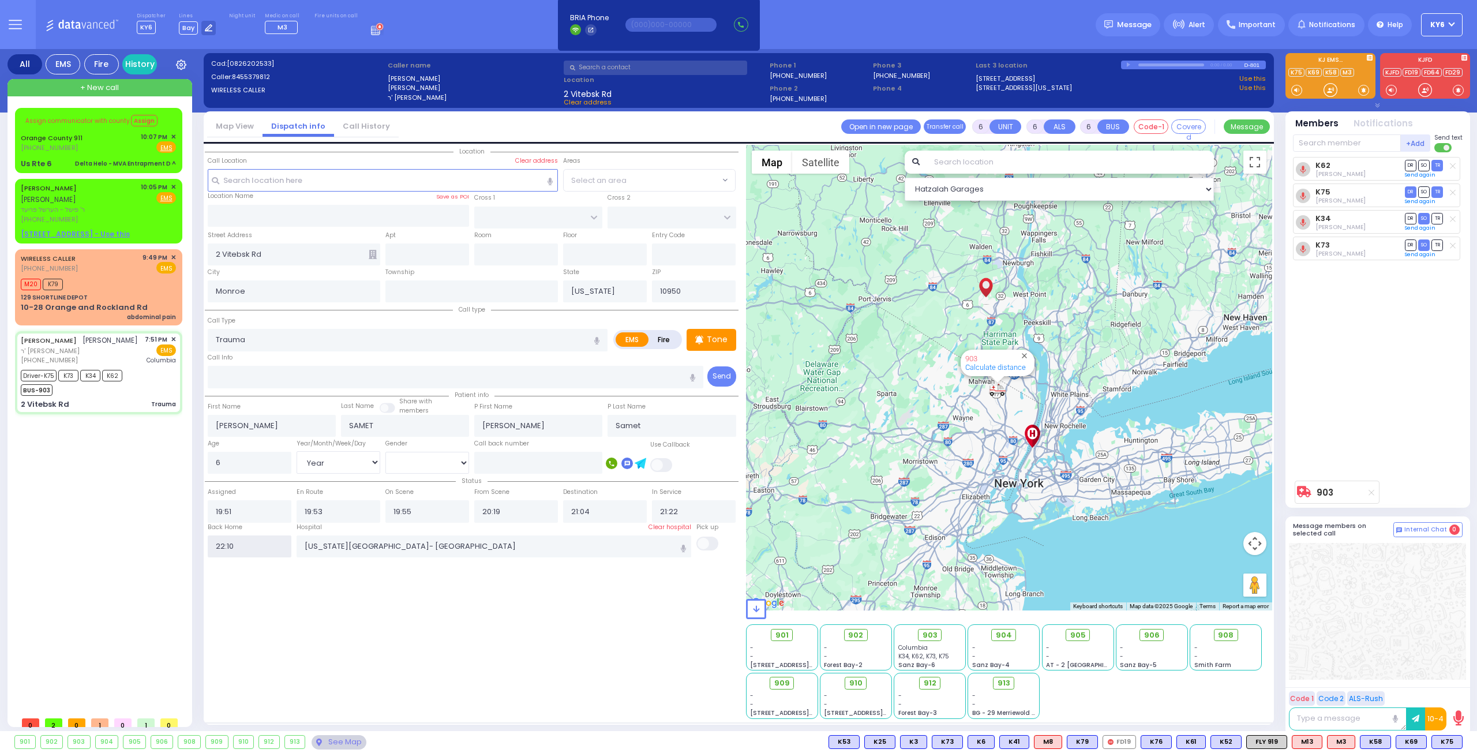
select select
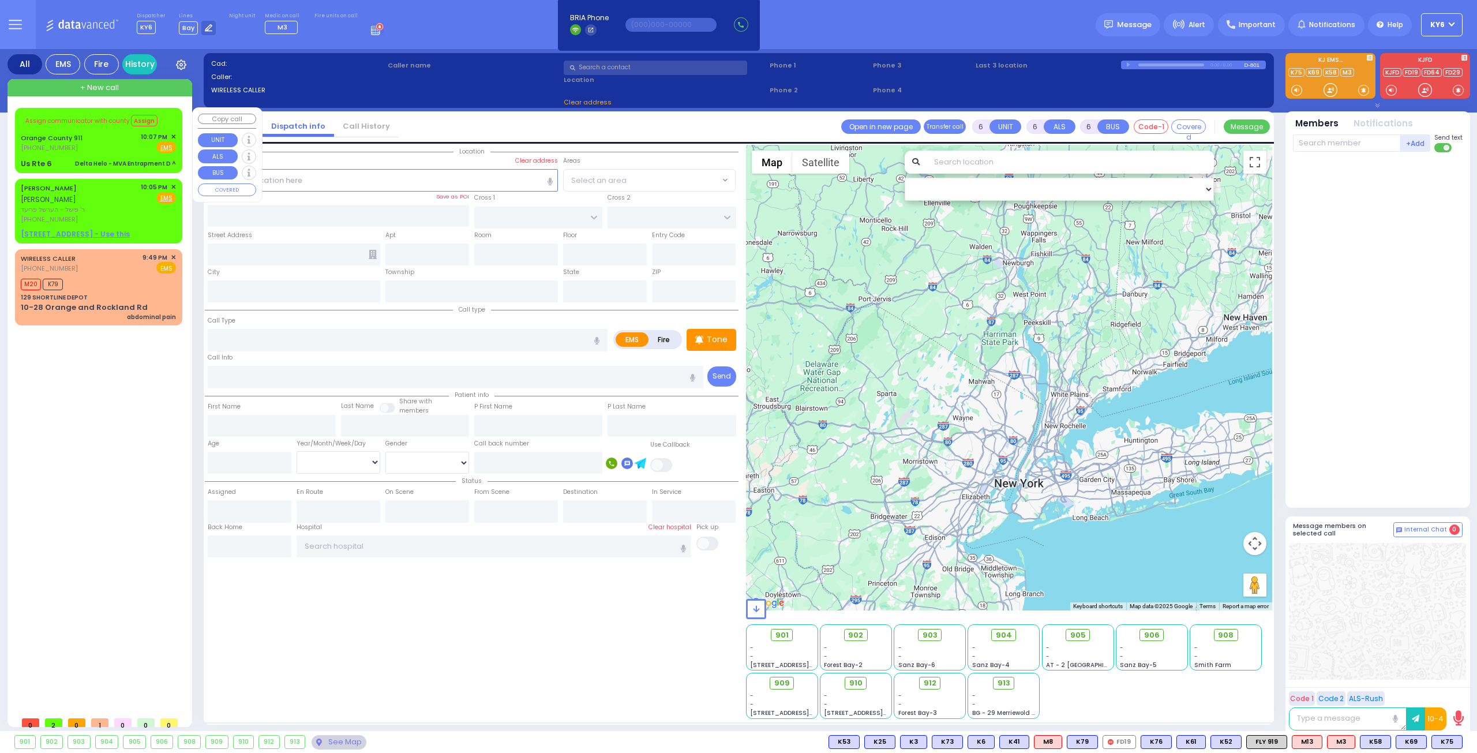
click at [174, 133] on span "✕" at bounding box center [173, 137] width 5 height 10
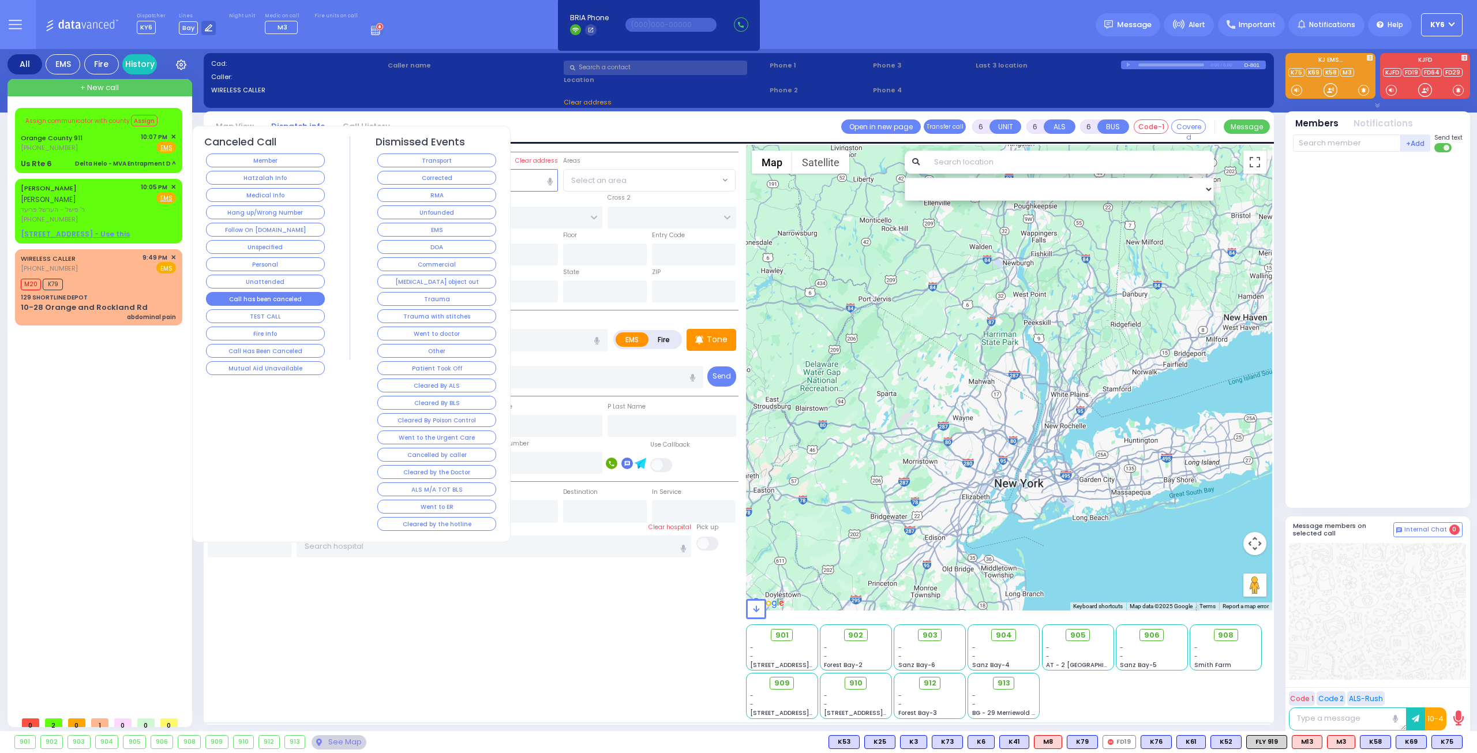
click at [278, 295] on button "Call has been canceled" at bounding box center [265, 299] width 119 height 14
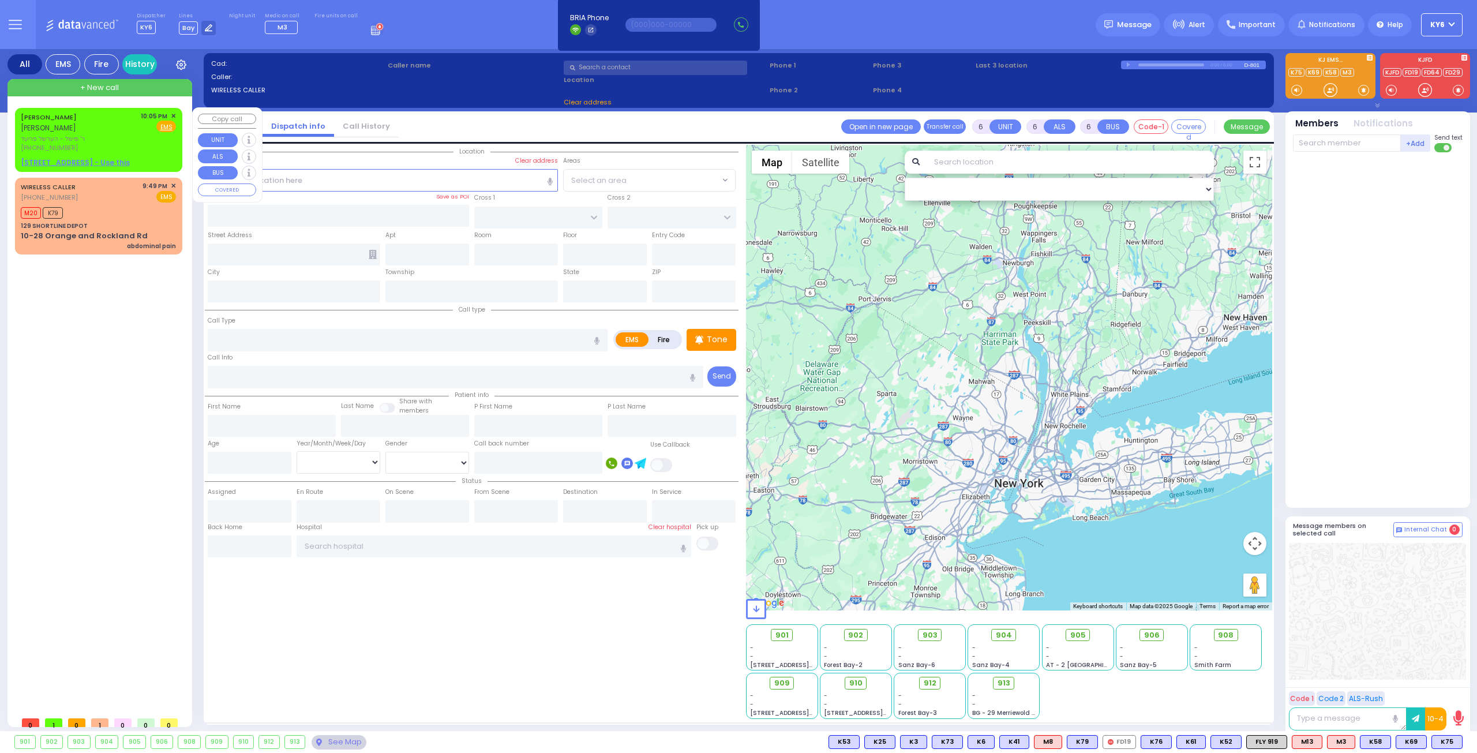
click at [106, 143] on div "[PHONE_NUMBER]" at bounding box center [79, 148] width 116 height 10
type input "2"
type input "1"
select select
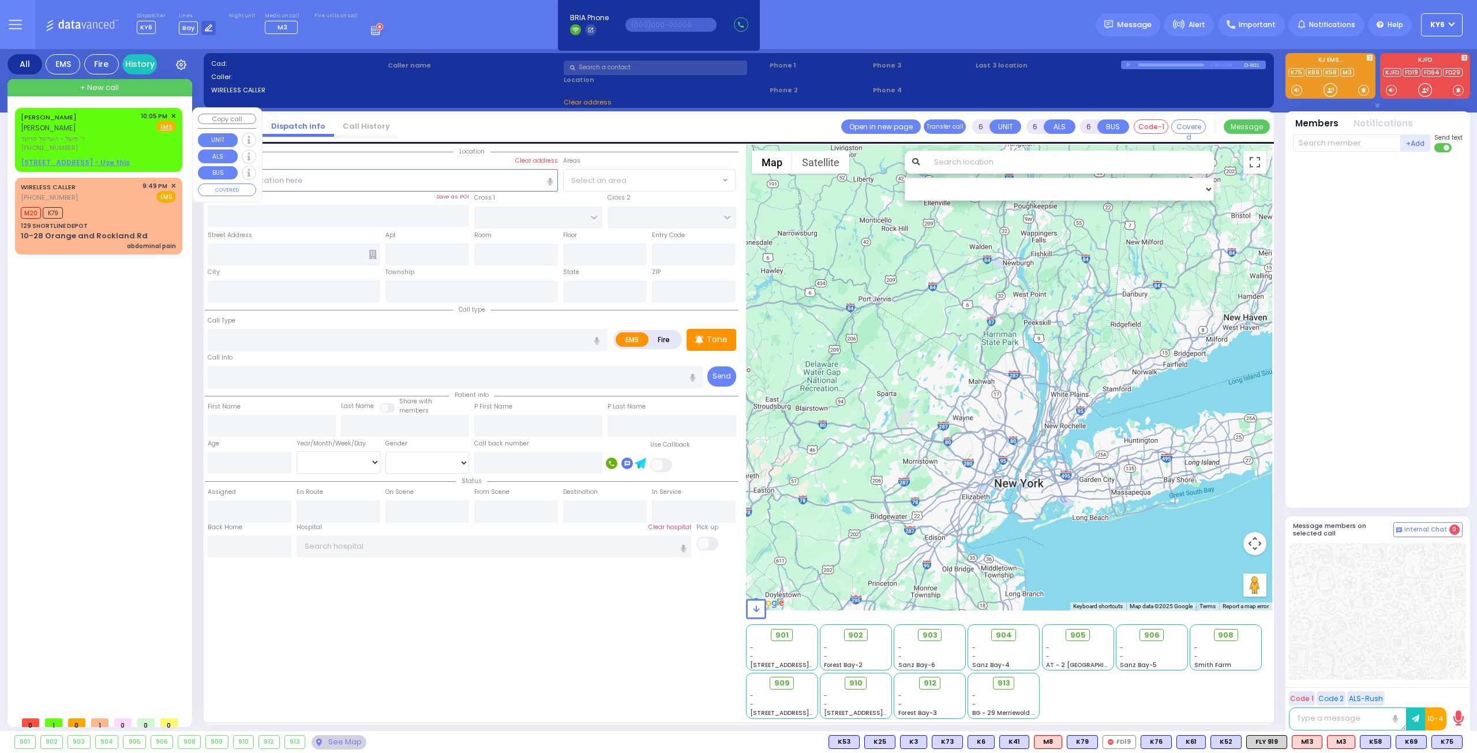
radio input "true"
type input "MENDEL"
type input "[PERSON_NAME]"
select select
type input "22:05"
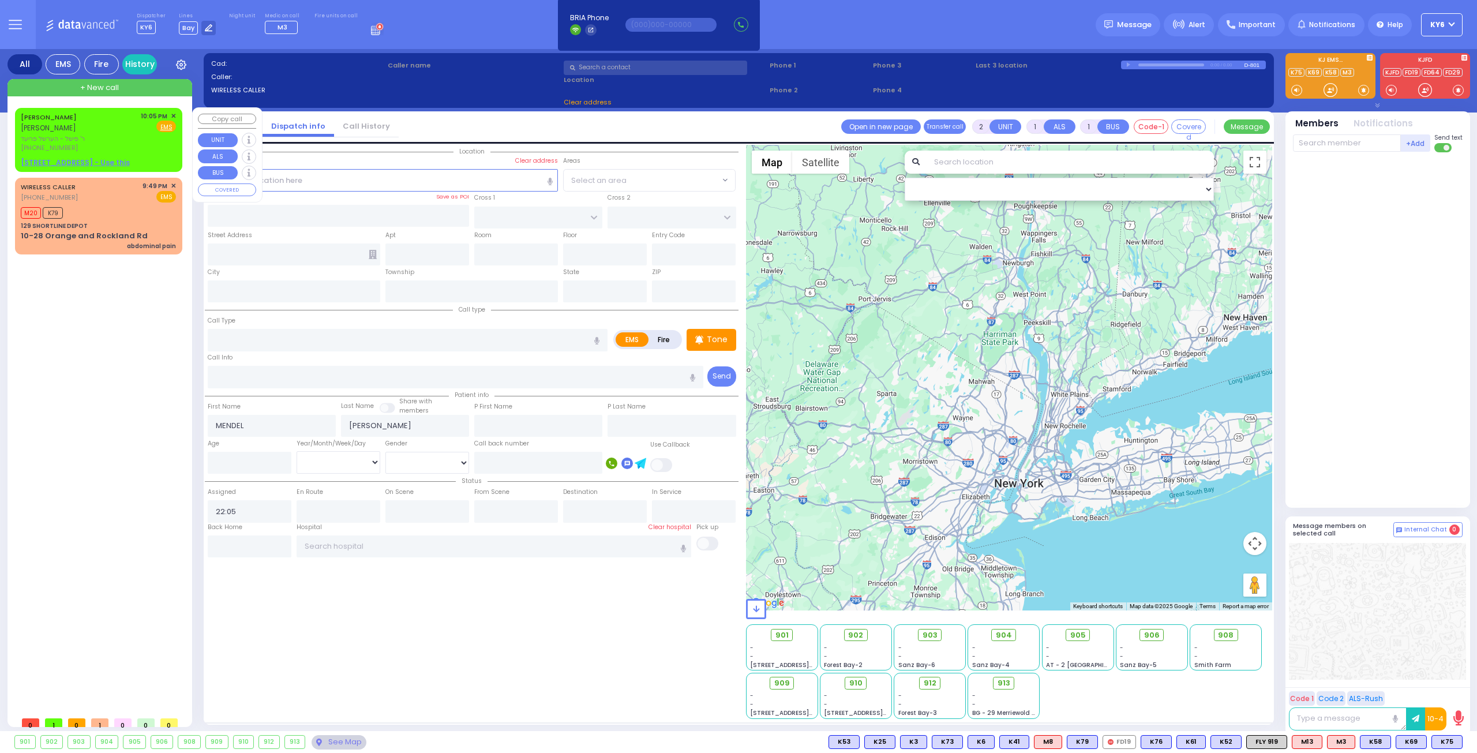
select select "Hatzalah Garages"
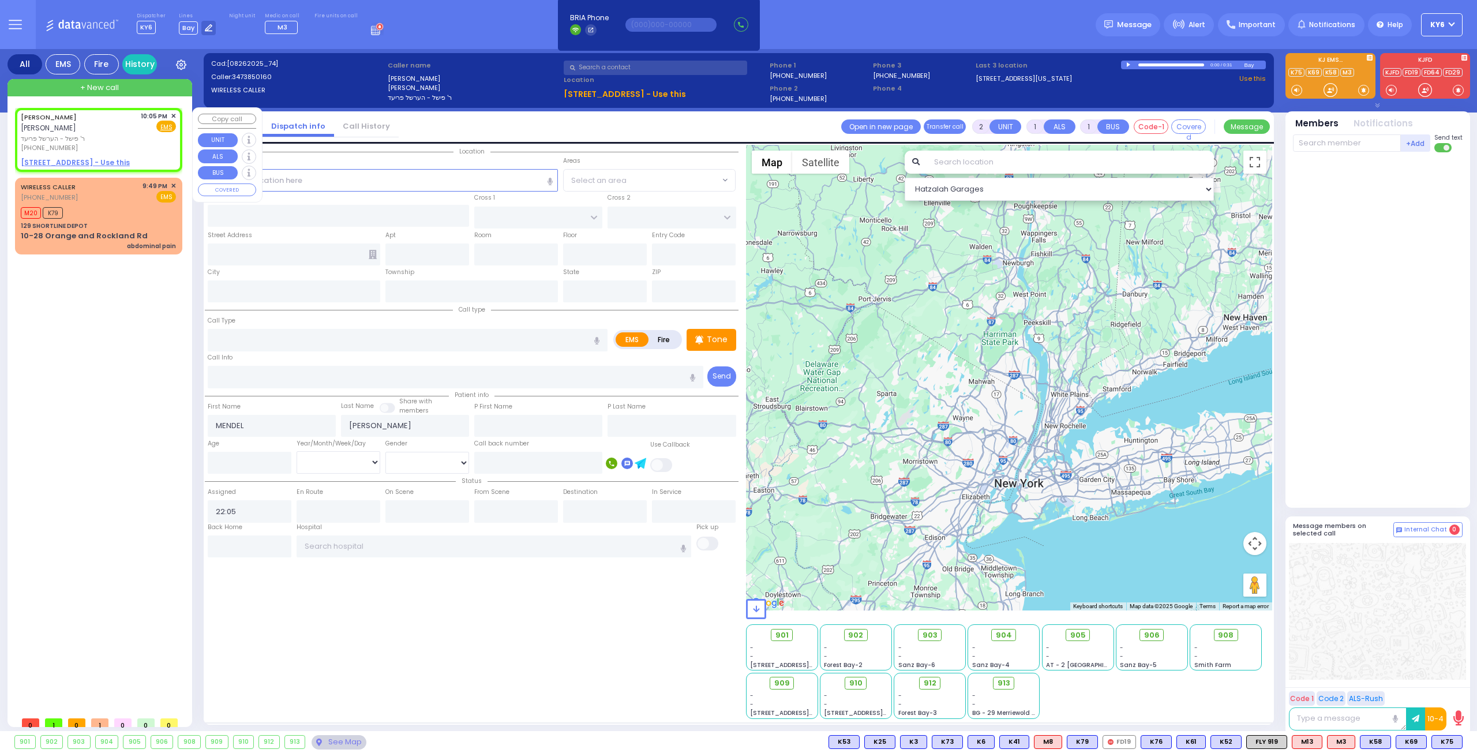
click at [174, 114] on span "✕" at bounding box center [173, 116] width 5 height 10
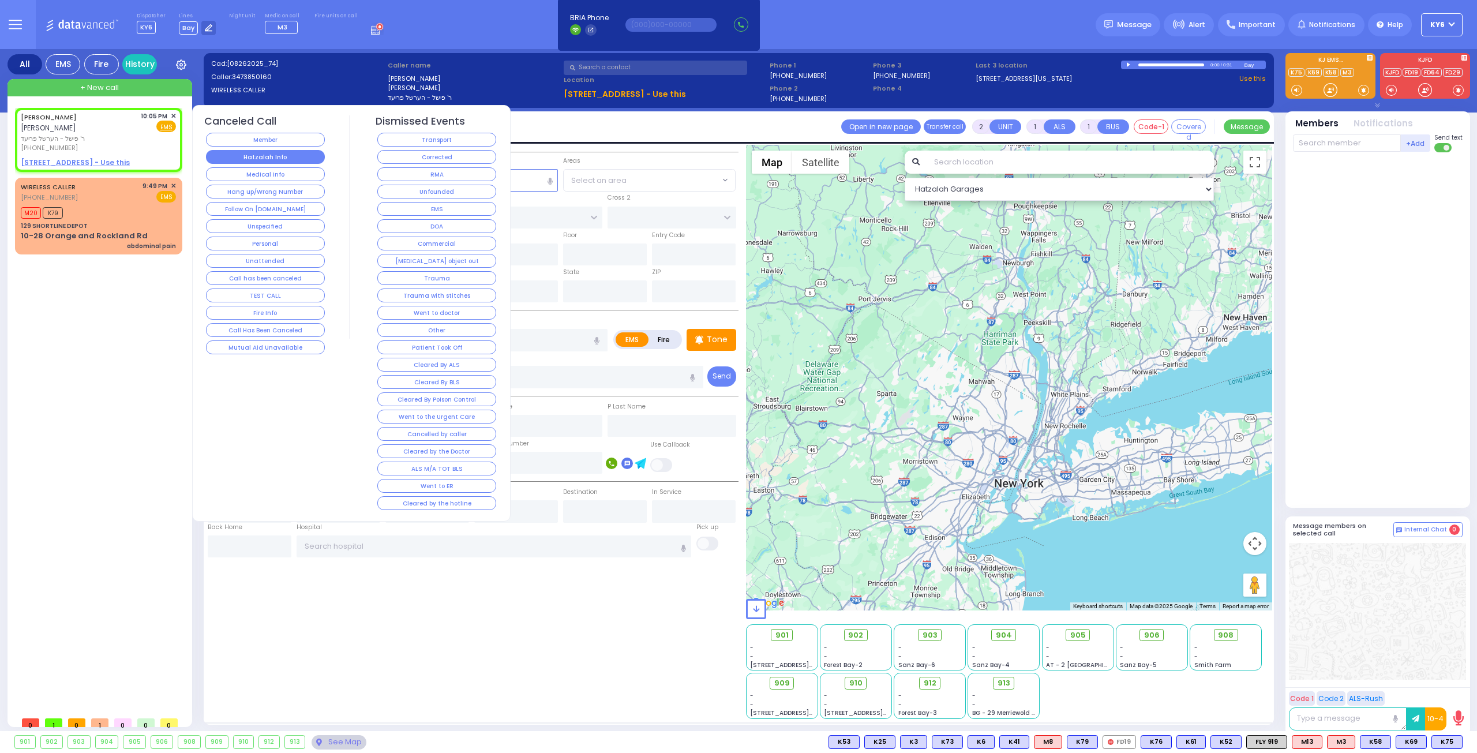
click at [256, 151] on button "Hatzalah Info" at bounding box center [265, 157] width 119 height 14
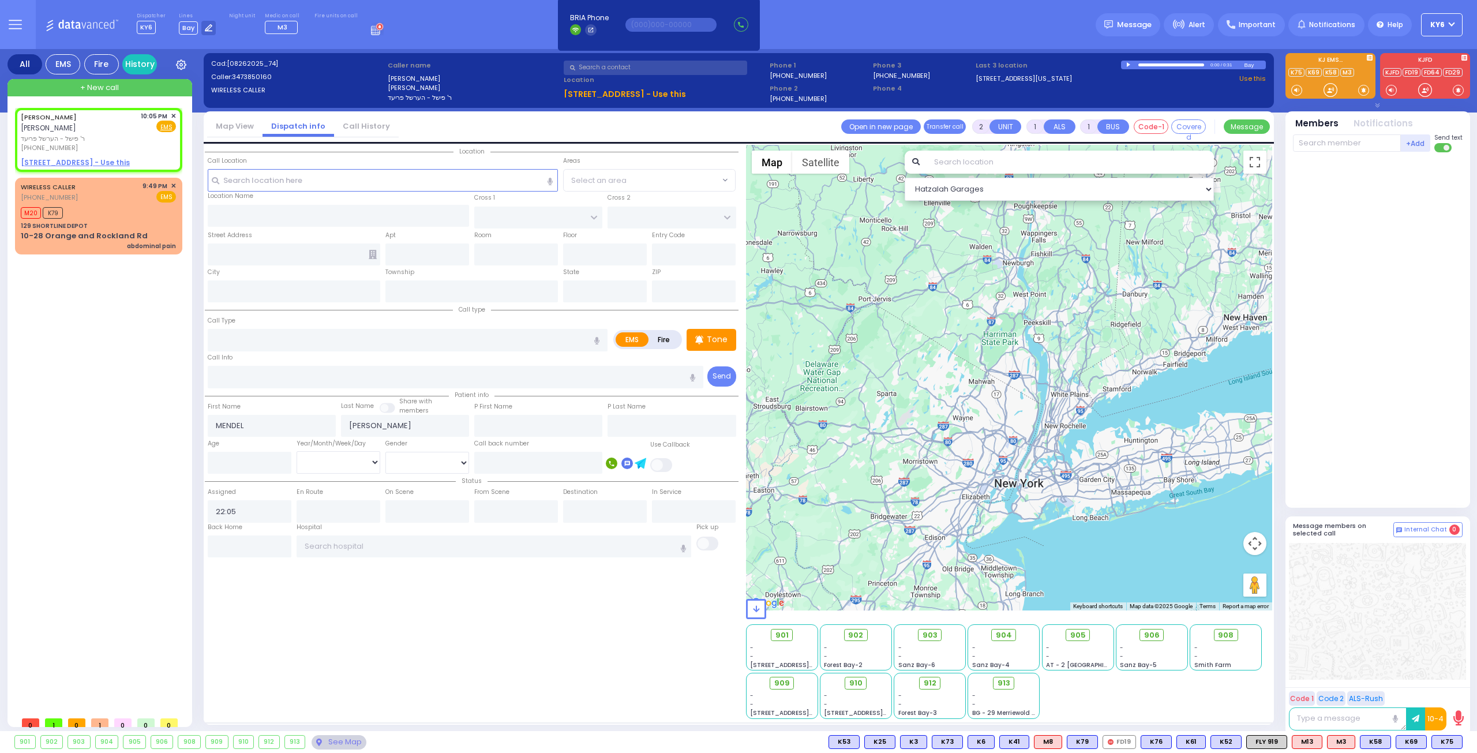
select select
radio input "true"
select select
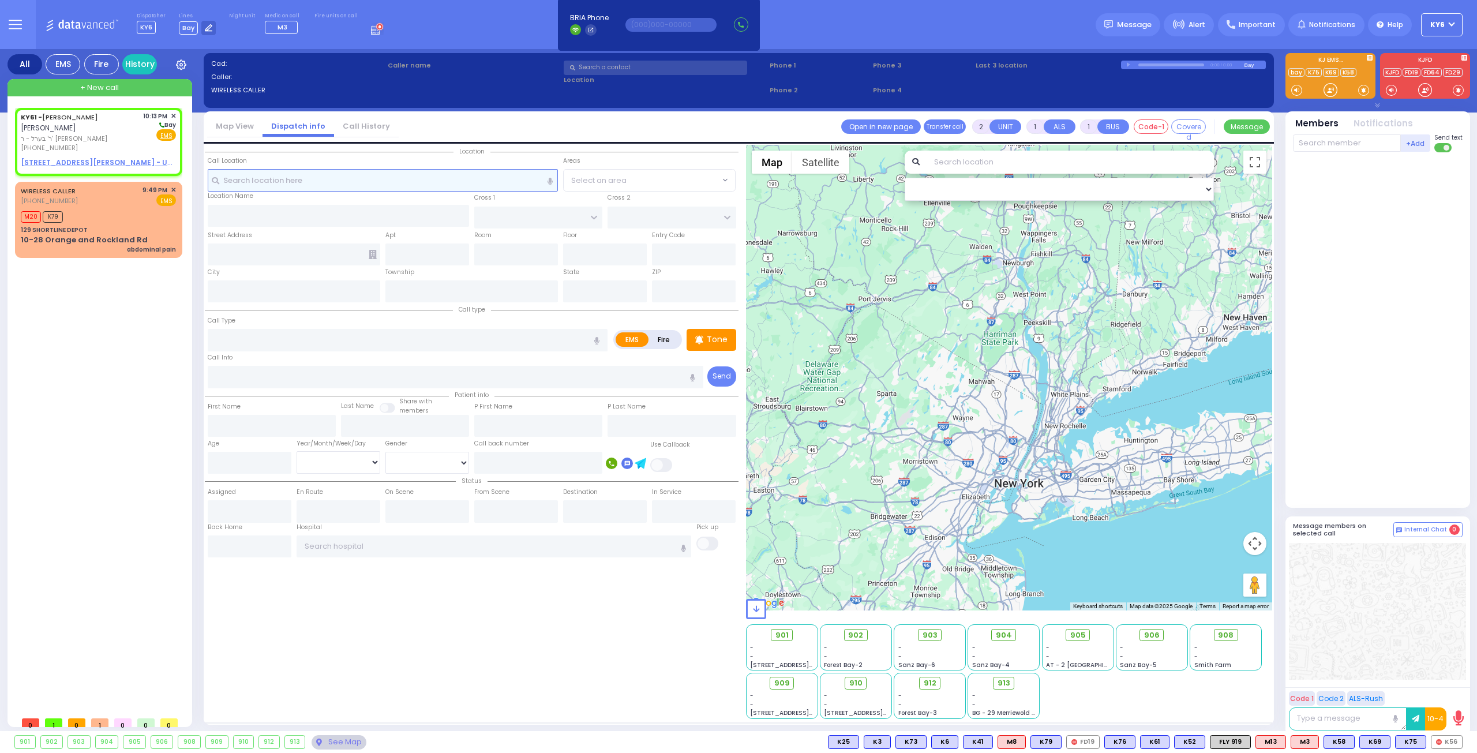
select select
radio input "true"
type input "[PERSON_NAME]"
select select
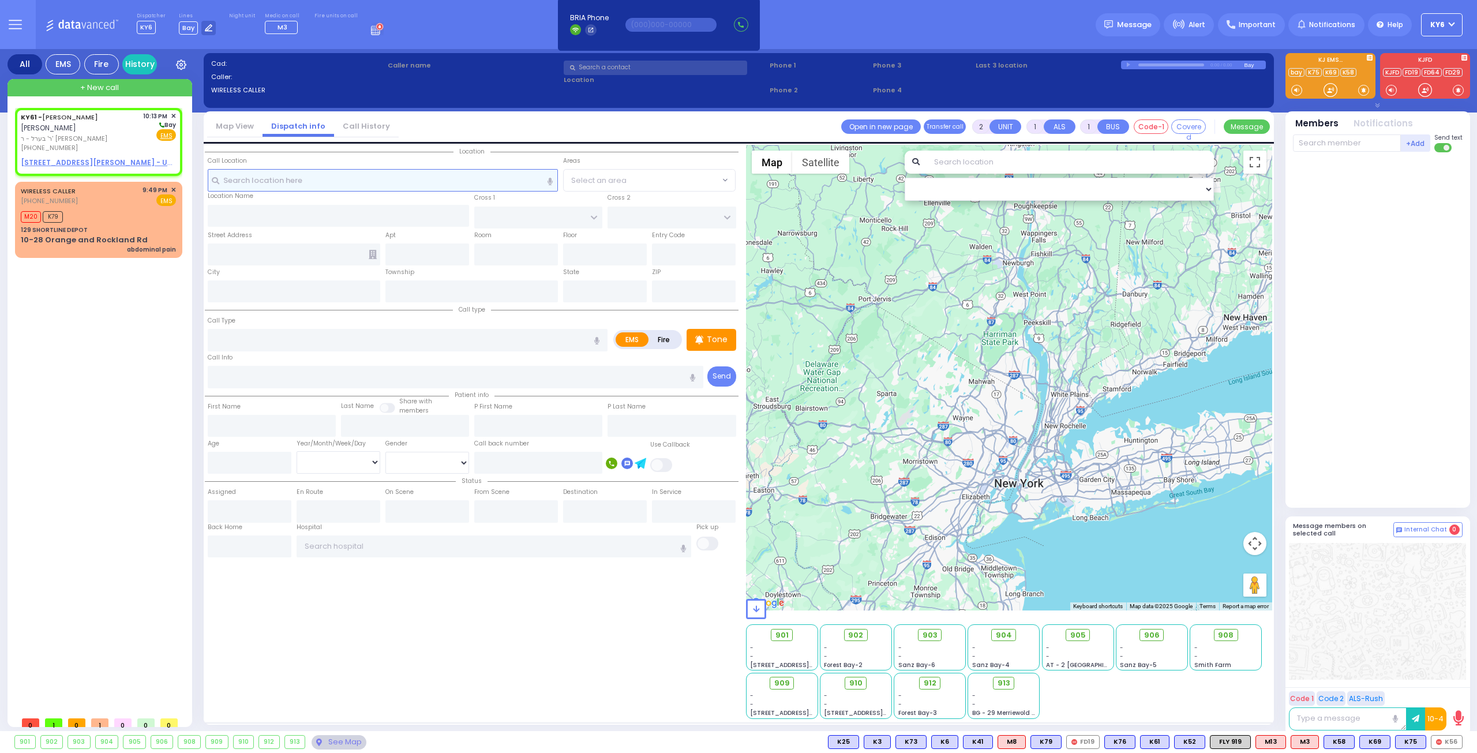
type input "22:13"
select select "Hatzalah Garages"
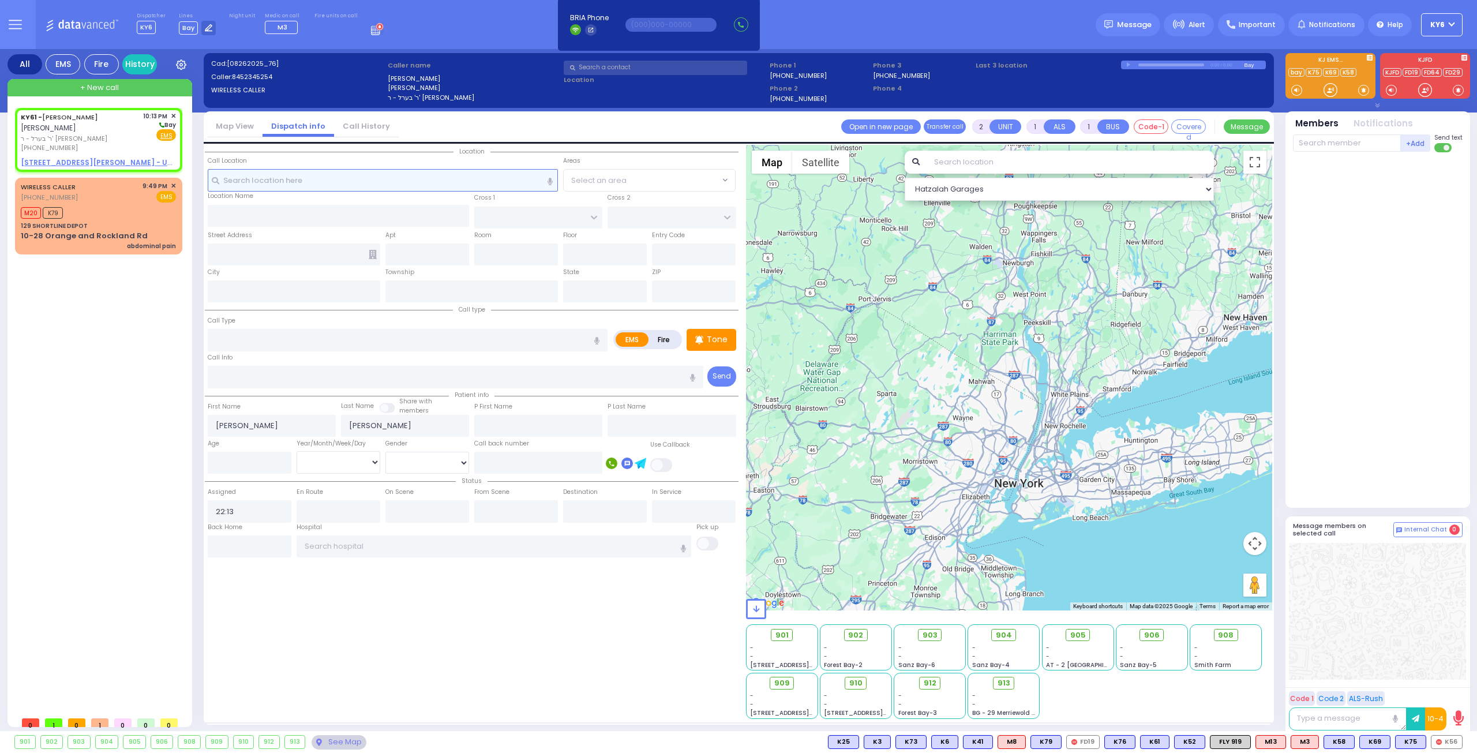
select select
radio input "true"
select select
select select "Hatzalah Garages"
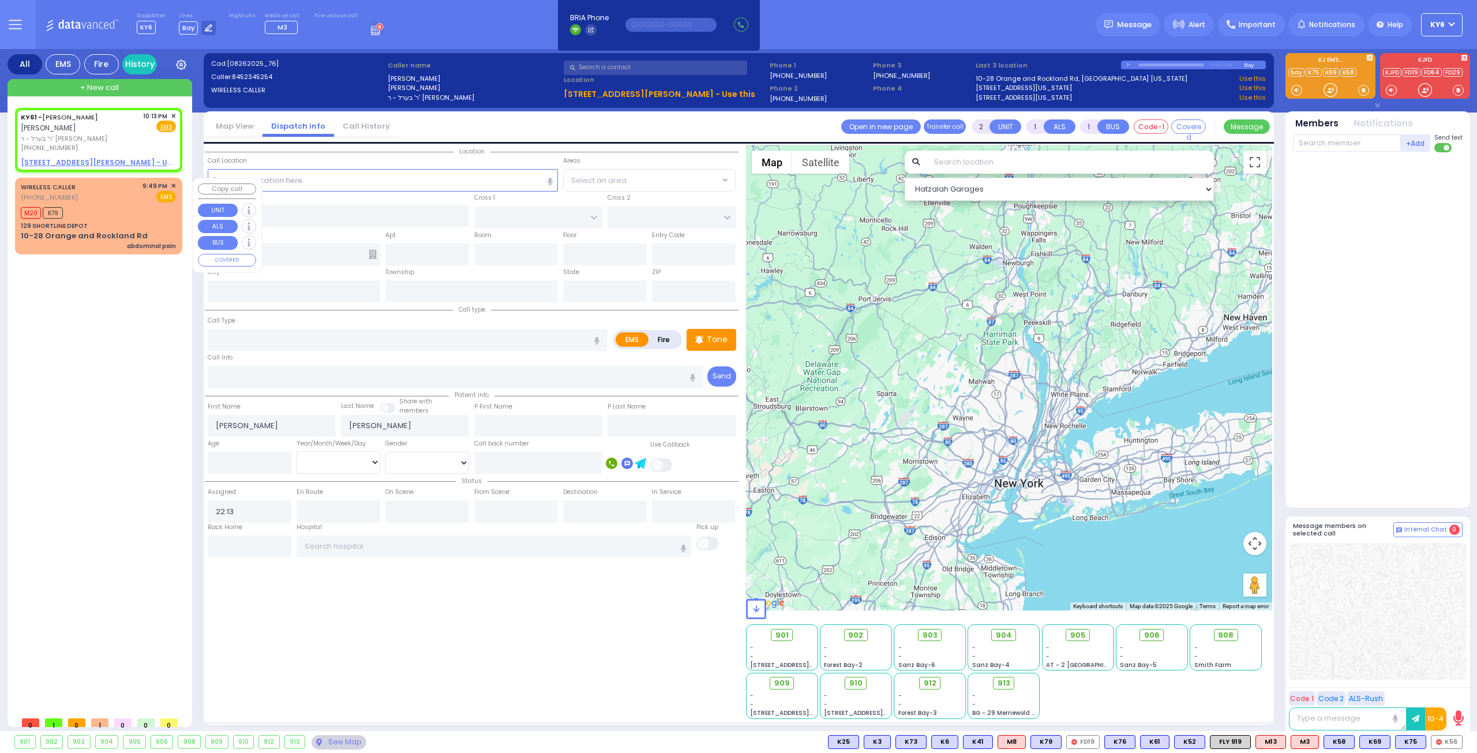
select select
radio input "true"
select select
select select "Hatzalah Garages"
drag, startPoint x: 88, startPoint y: 221, endPoint x: 93, endPoint y: 217, distance: 6.6
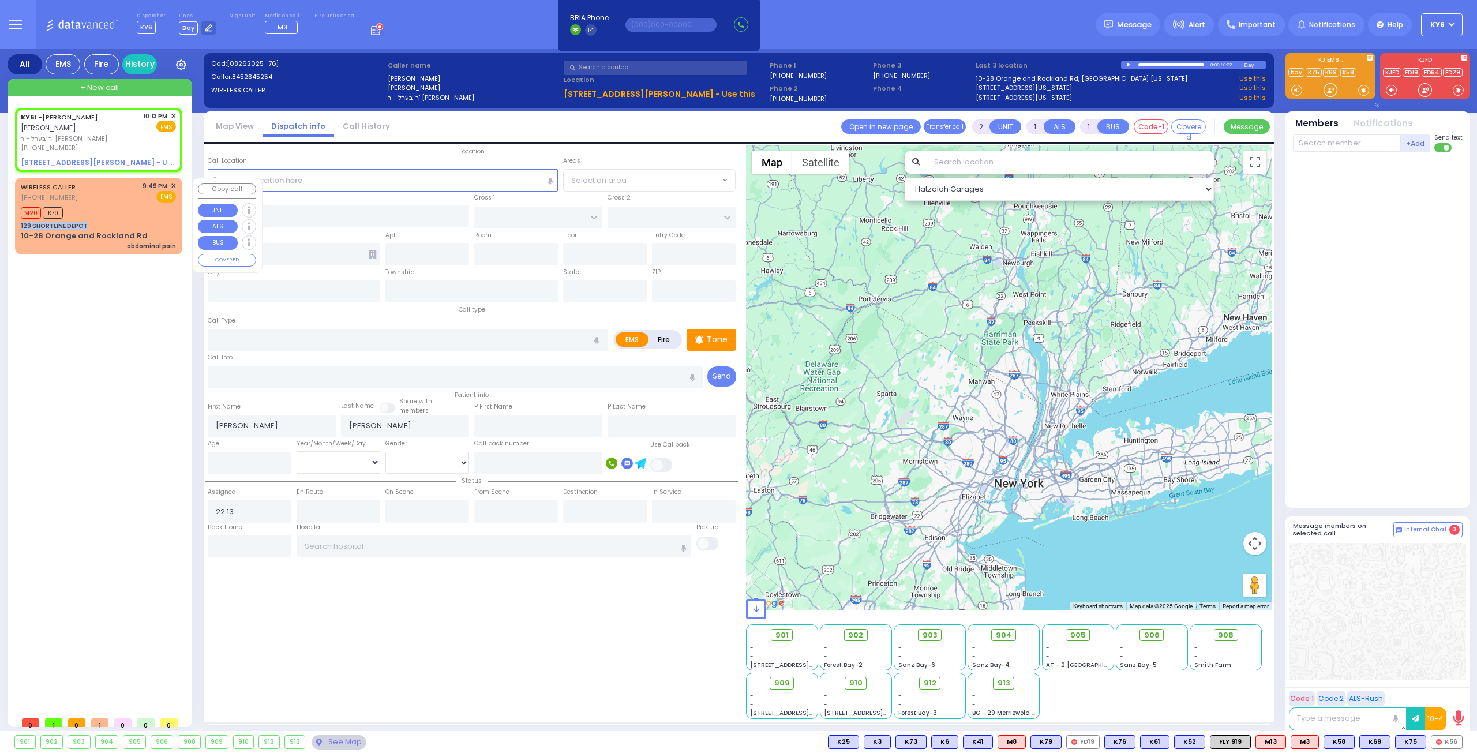
click at [93, 217] on div "WIRELESS CALLER [PHONE_NUMBER] 9:49 PM ✕ EMS M20 K79" at bounding box center [98, 215] width 163 height 73
select select
type input "abdominal pain"
radio input "true"
select select
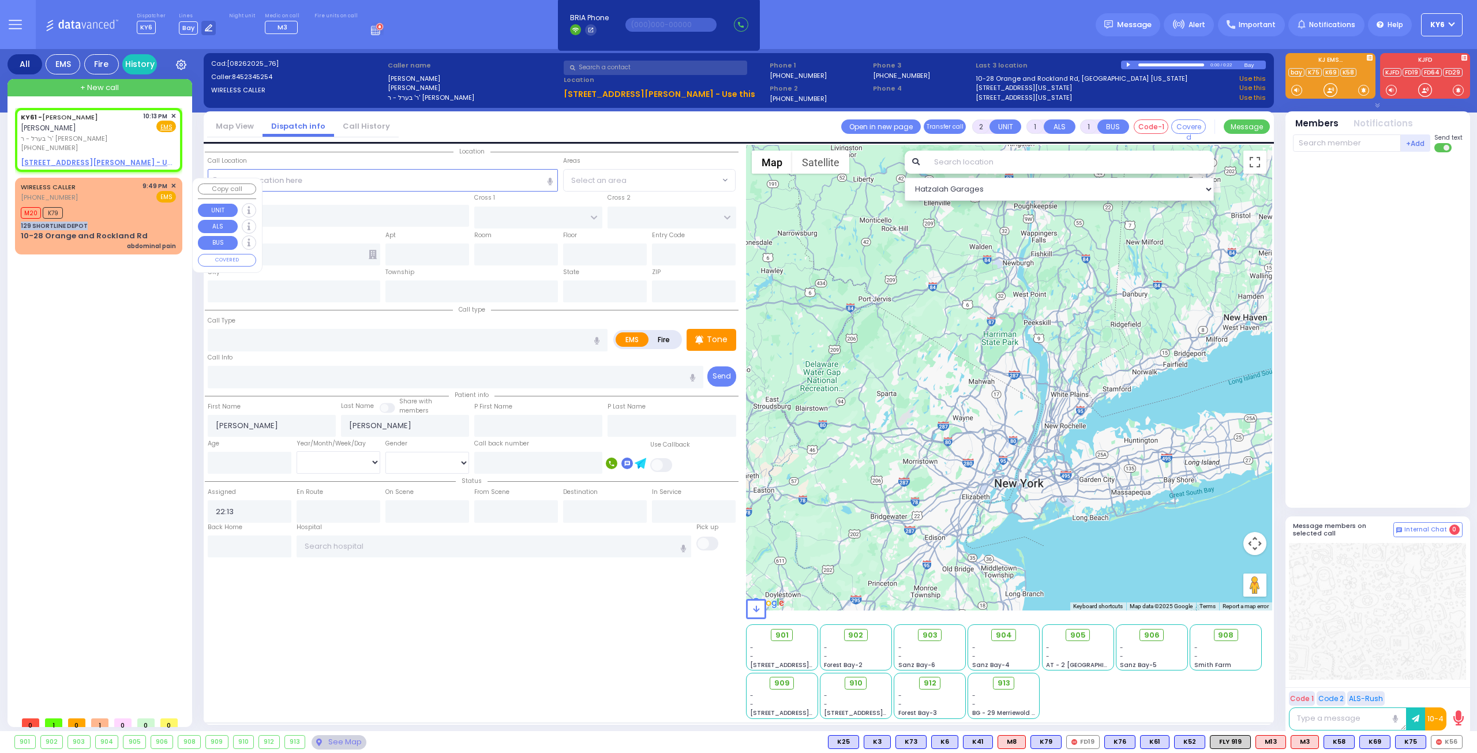
type input "21:49"
type input "21:53"
select select "Hatzalah Garages"
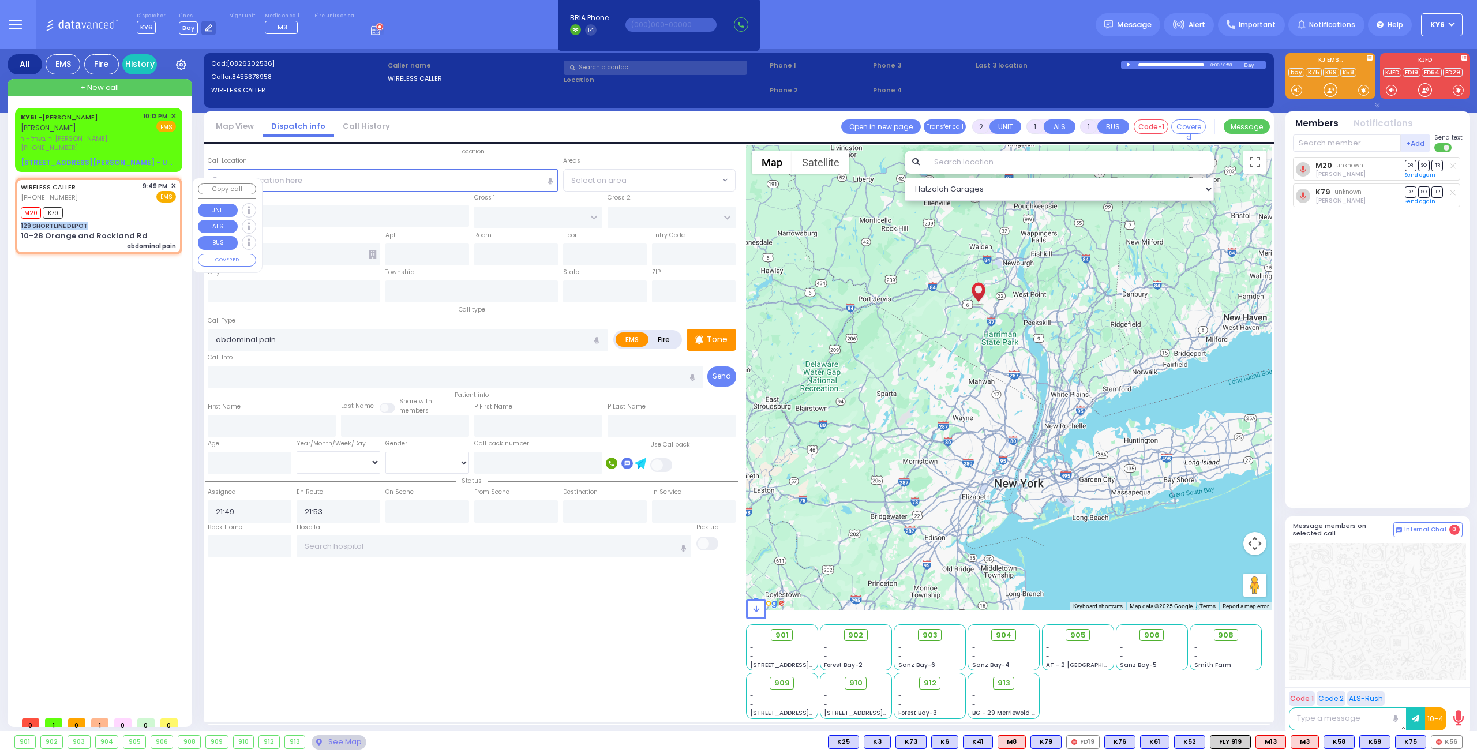
type input "129 SHORTLINE DEPOT"
type input "10-28 Orange and Rockland Rd"
type input "Monroe"
type input "[US_STATE]"
type input "10950"
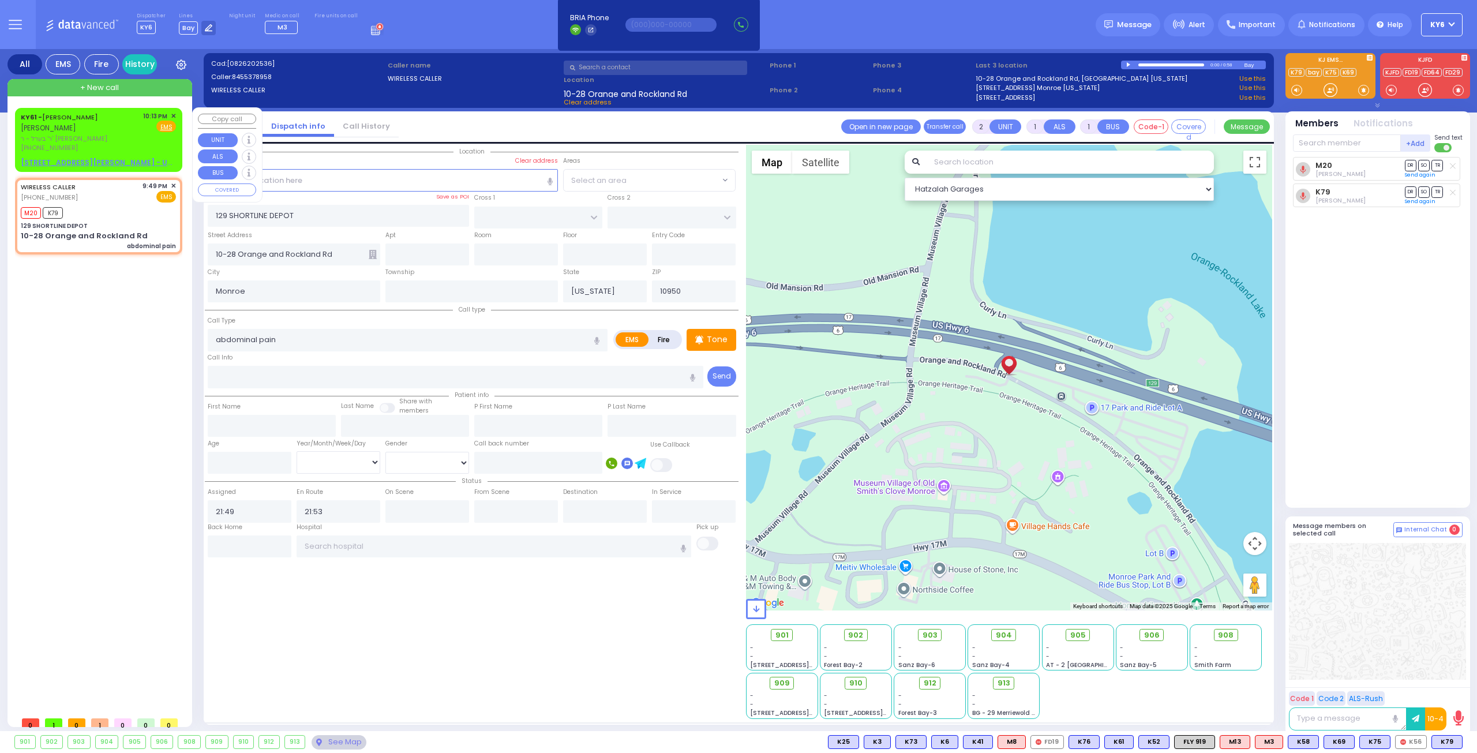
drag, startPoint x: 175, startPoint y: 111, endPoint x: 179, endPoint y: 117, distance: 6.7
click at [179, 117] on div "KY61 - [PERSON_NAME] [PERSON_NAME] ר' בערל - ר' [PERSON_NAME] [PHONE_NUMBER] 10…" at bounding box center [98, 140] width 163 height 61
select select
radio input "true"
type input "[PERSON_NAME]"
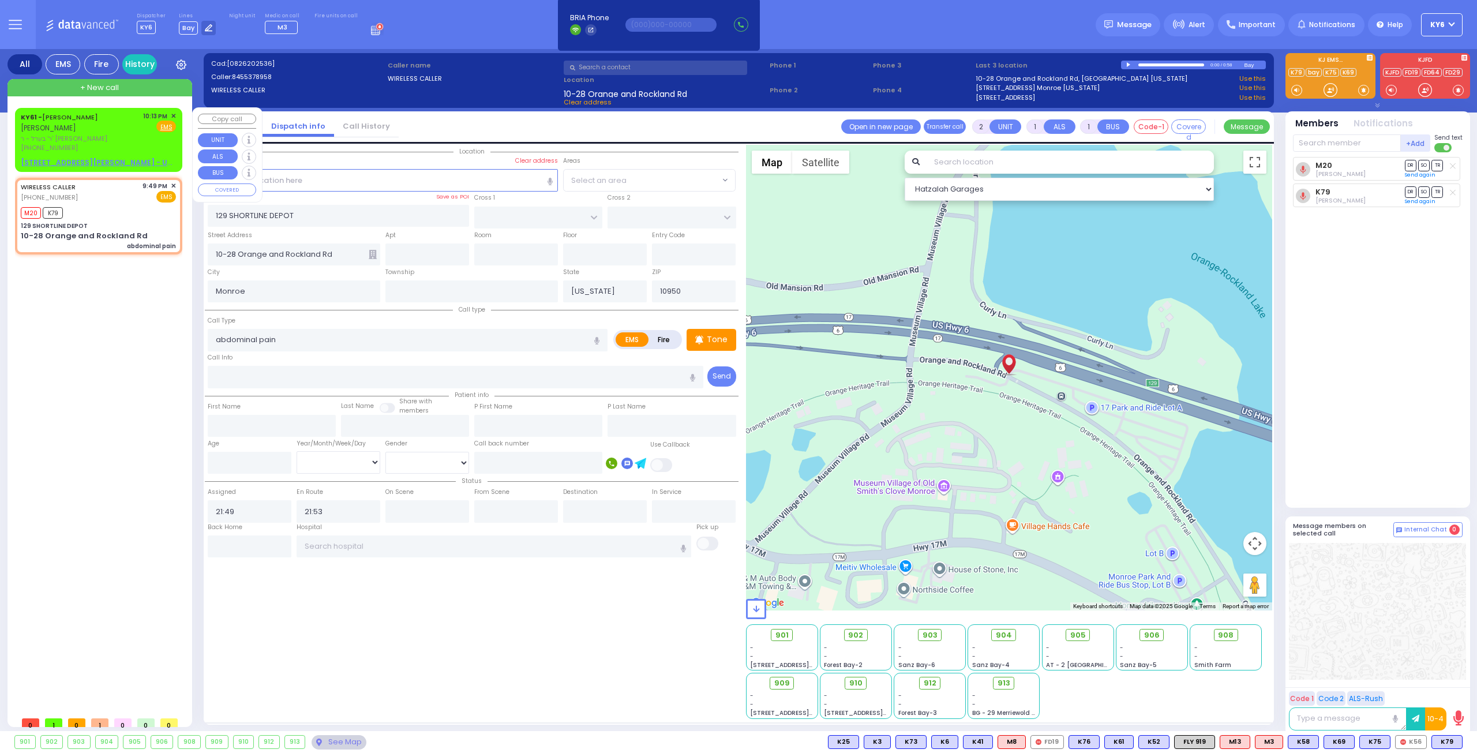
type input "[PERSON_NAME]"
select select
type input "22:13"
select select "Hatzalah Garages"
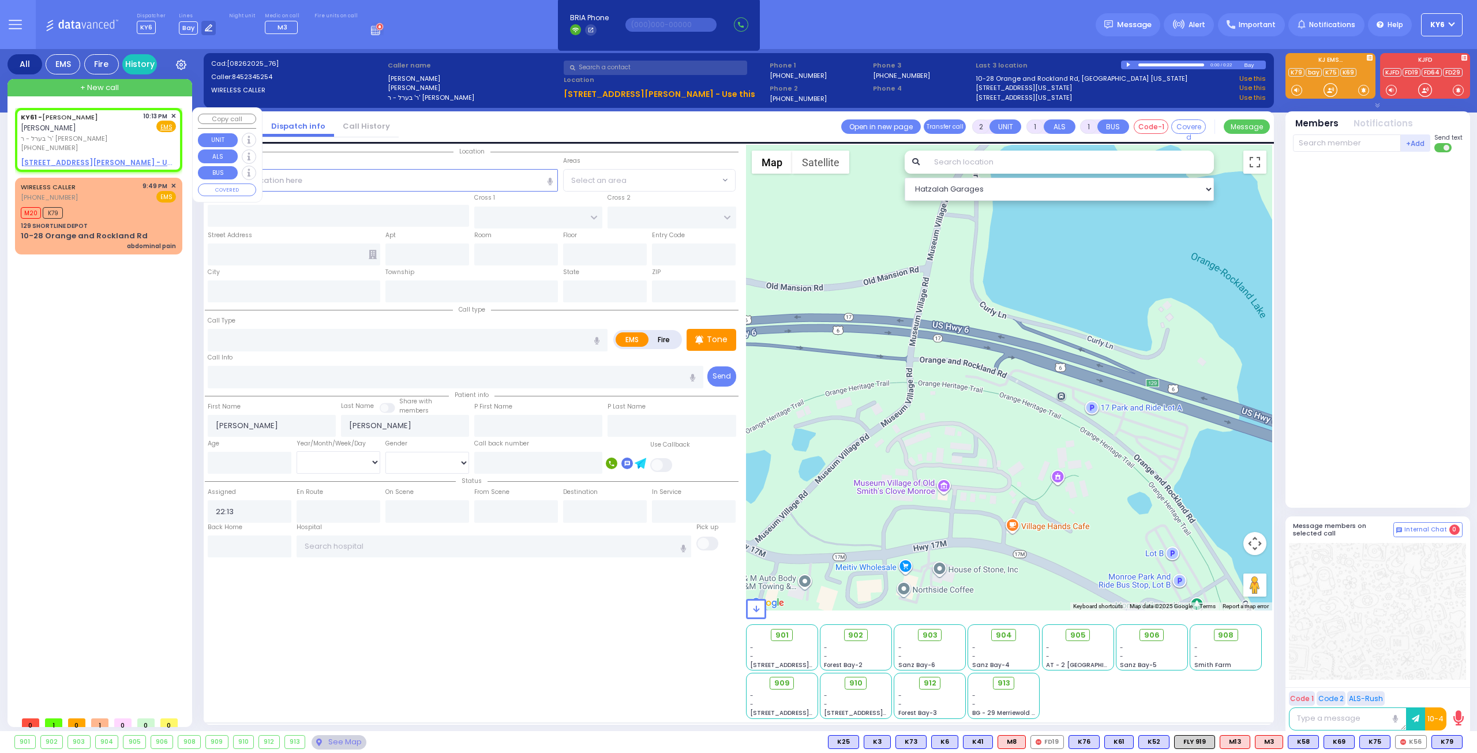
click at [179, 113] on div "KY61 - [PERSON_NAME] [PERSON_NAME] ר' בערל - ר' [PERSON_NAME] [PHONE_NUMBER] 10…" at bounding box center [98, 140] width 163 height 61
select select
radio input "true"
select select
select select "Hatzalah Garages"
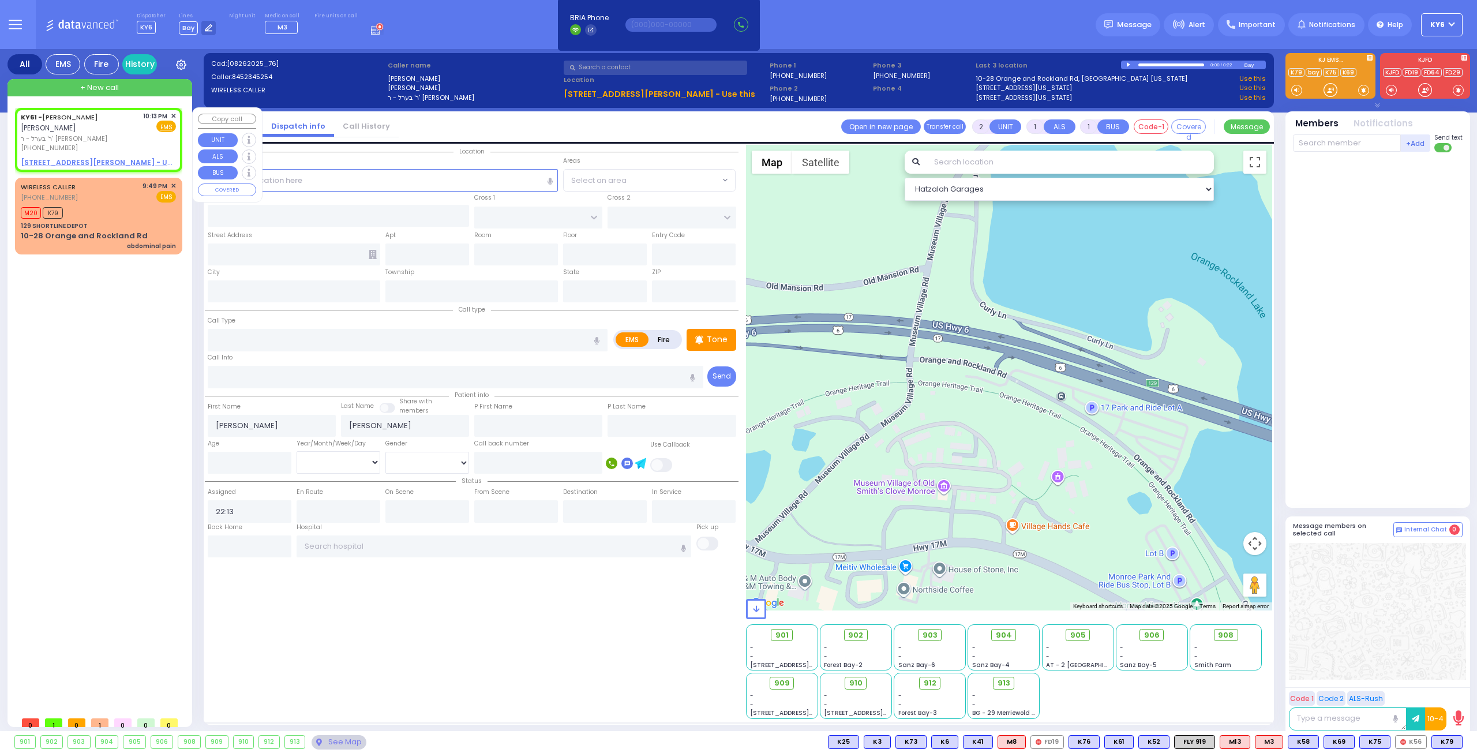
click at [174, 111] on span "✕" at bounding box center [173, 116] width 5 height 10
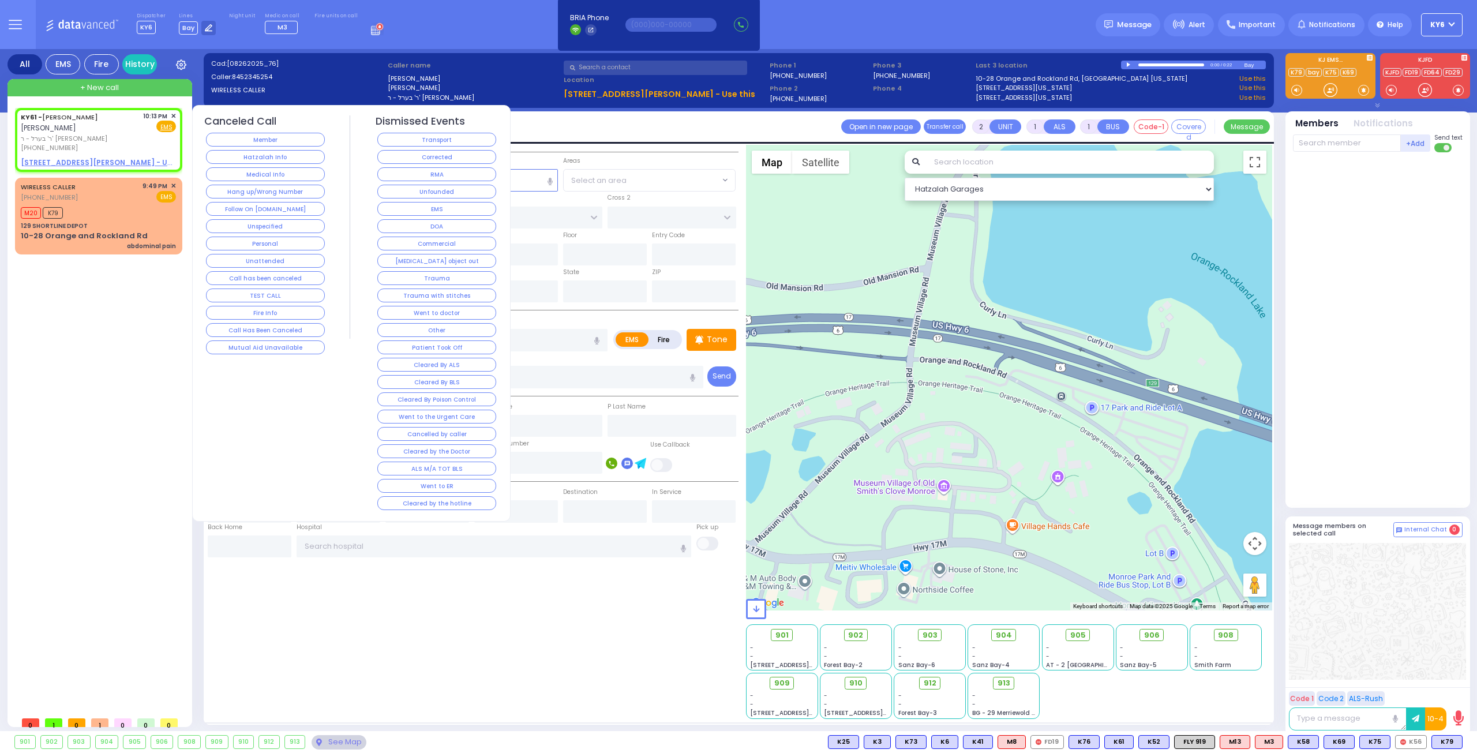
click at [289, 143] on button "Member" at bounding box center [265, 140] width 119 height 14
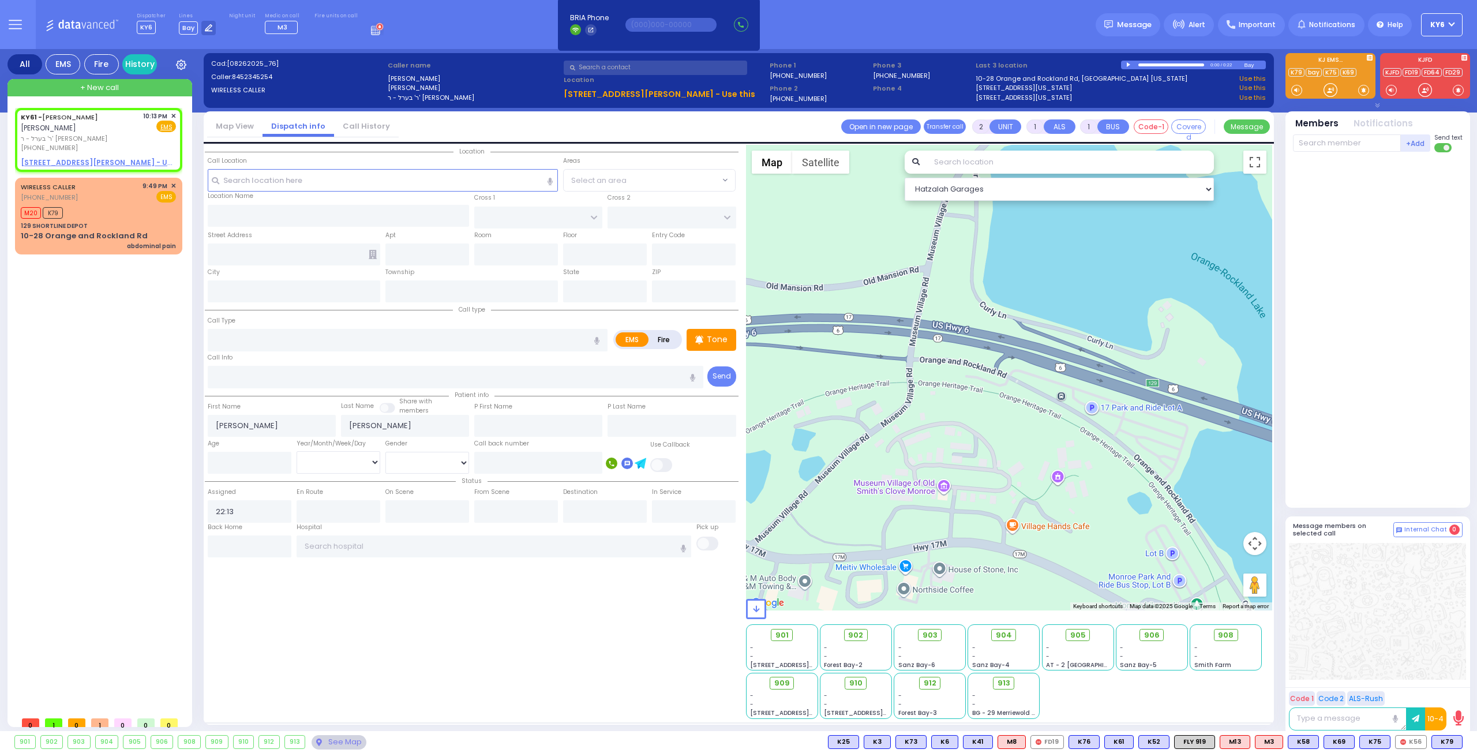
select select
radio input "true"
select select
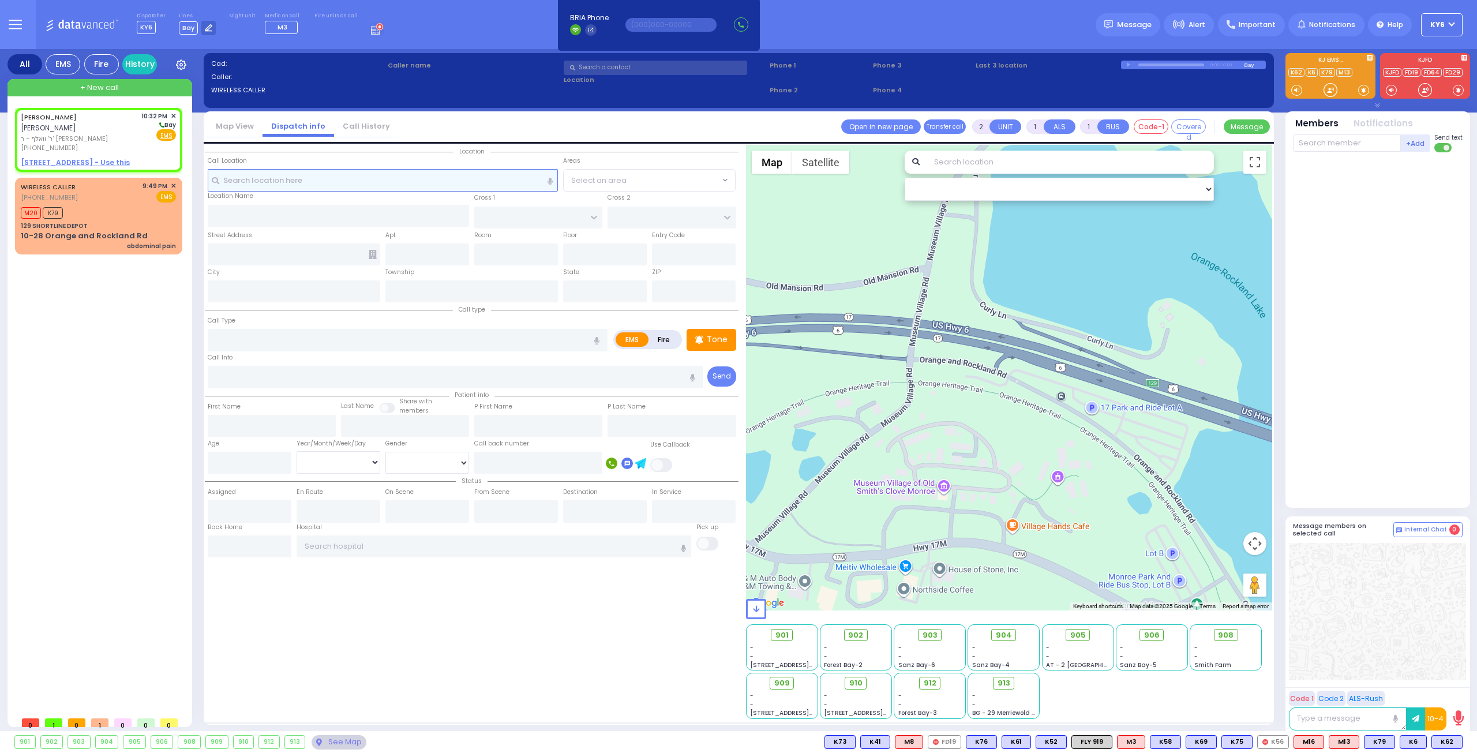
select select
radio input "true"
type input "[PERSON_NAME]"
type input "APPEL"
select select
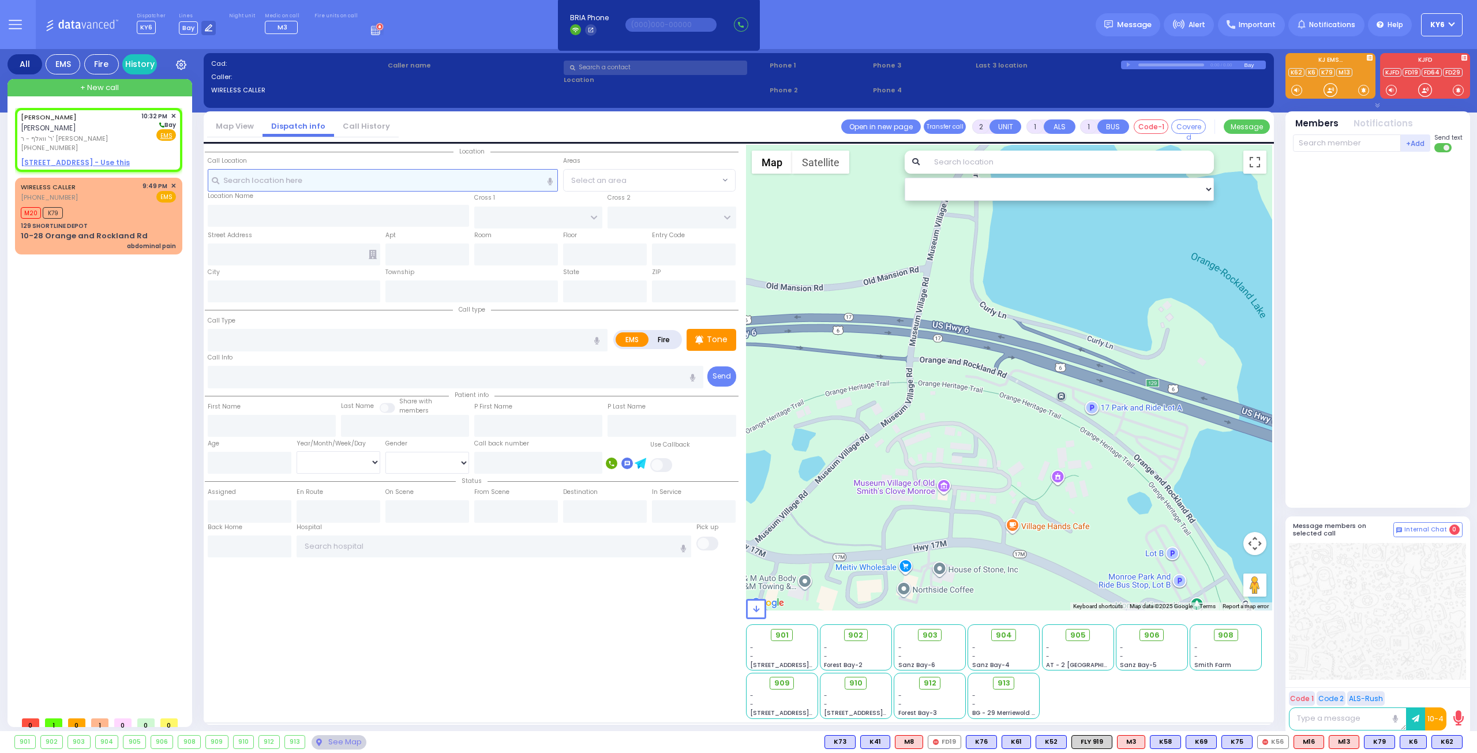
type input "22:32"
select select "Hatzalah Garages"
select select
radio input "true"
select select
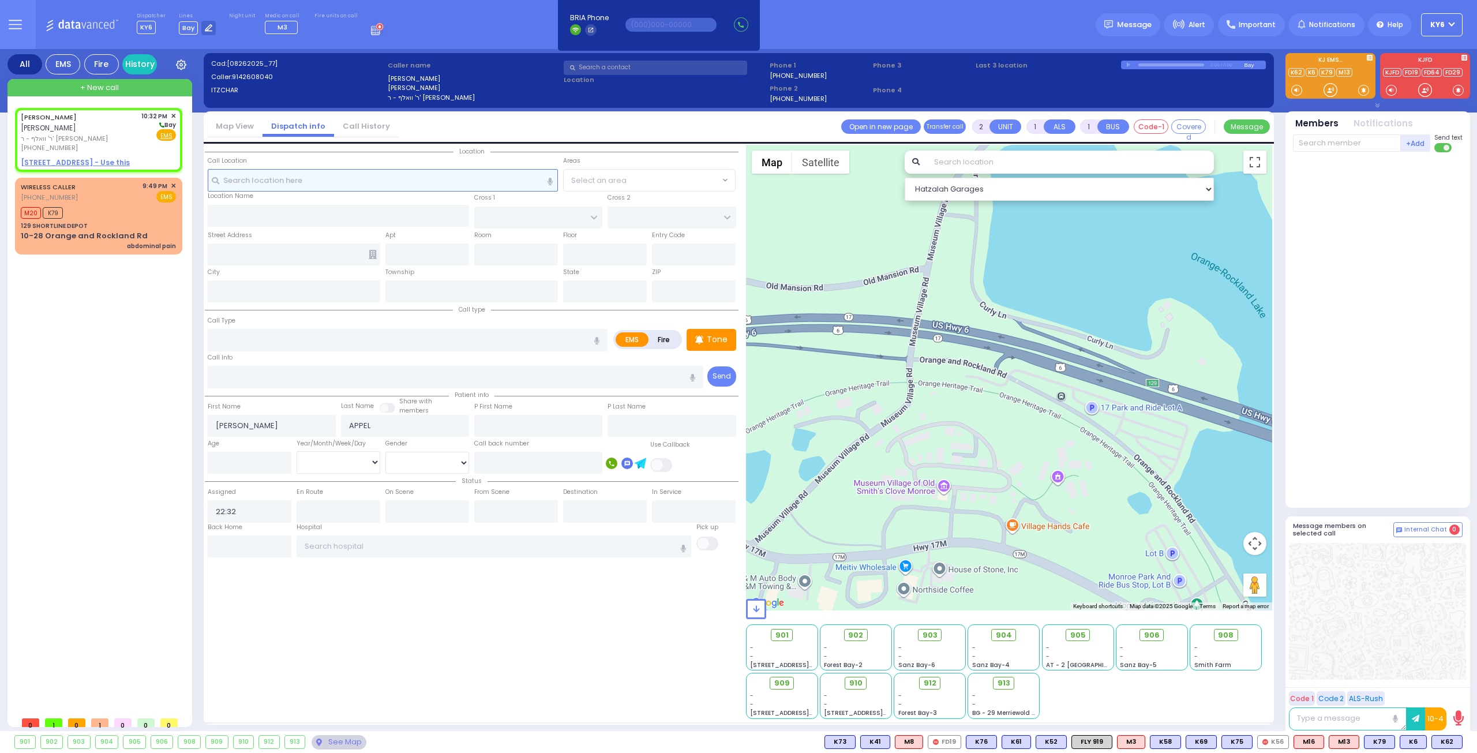
select select "Hatzalah Garages"
select select
radio input "true"
select select
select select "Hatzalah Garages"
